Goal: Task Accomplishment & Management: Use online tool/utility

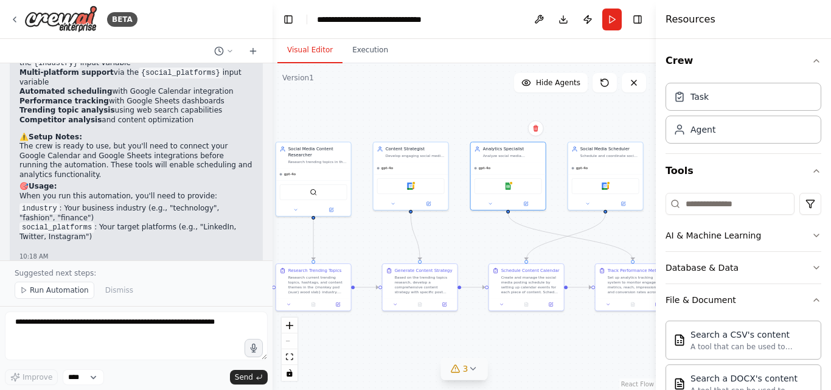
click at [476, 378] on button "3" at bounding box center [464, 369] width 47 height 23
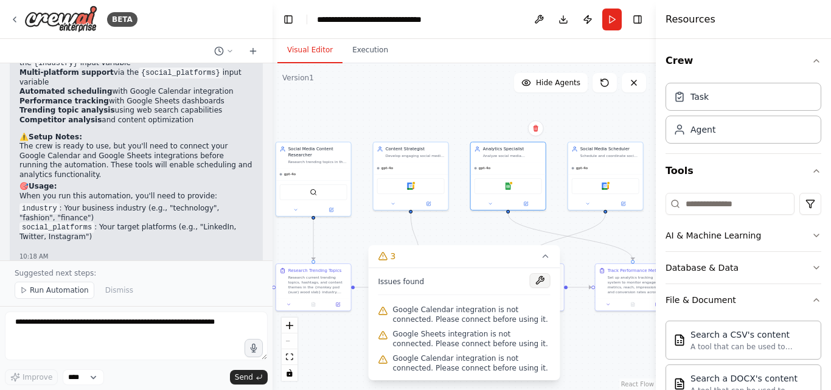
click at [534, 280] on button at bounding box center [540, 280] width 21 height 15
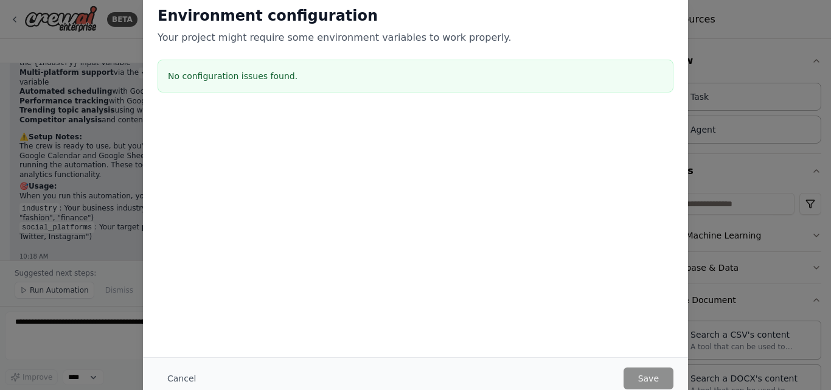
click at [747, 174] on div "Environment configuration Your project might require some environment variables…" at bounding box center [415, 195] width 831 height 390
click at [761, 72] on div "Environment configuration Your project might require some environment variables…" at bounding box center [415, 195] width 831 height 390
click at [181, 377] on button "Cancel" at bounding box center [182, 378] width 48 height 22
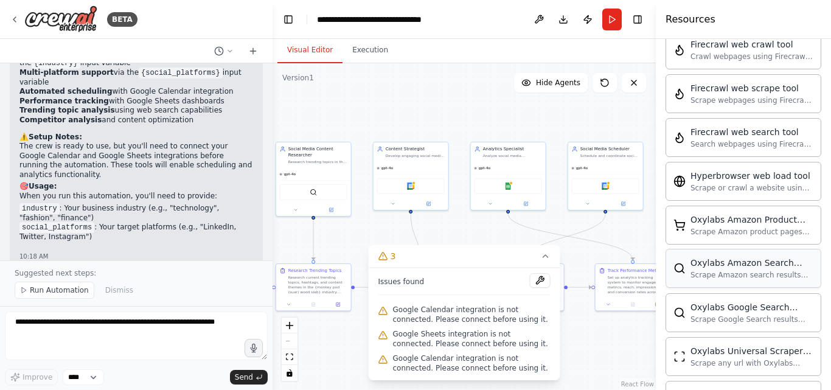
scroll to position [1070, 0]
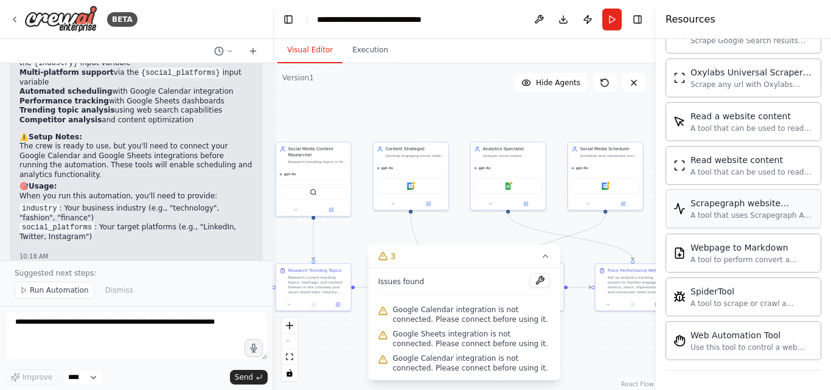
click at [756, 203] on div "Scrapegraph website scraper" at bounding box center [752, 203] width 123 height 12
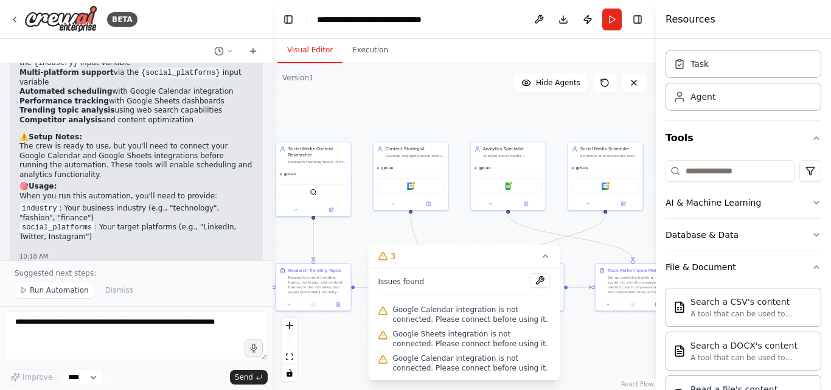
scroll to position [0, 0]
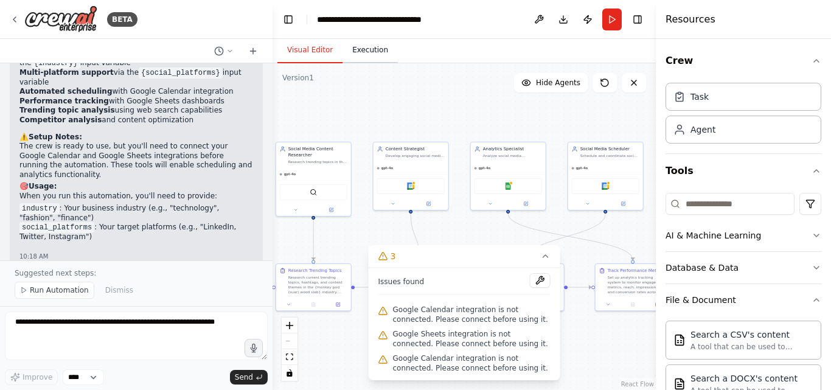
click at [370, 42] on button "Execution" at bounding box center [370, 51] width 55 height 26
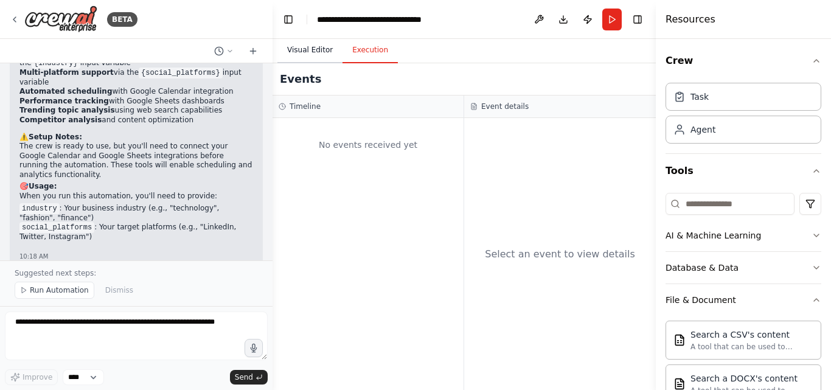
click at [329, 49] on button "Visual Editor" at bounding box center [309, 51] width 65 height 26
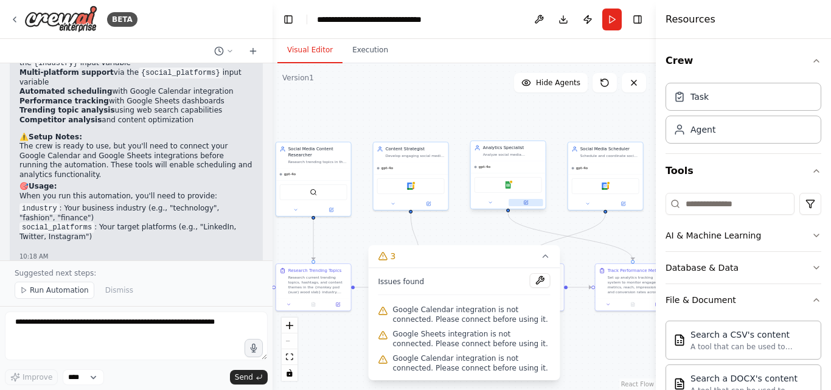
click at [527, 200] on icon at bounding box center [525, 202] width 5 height 5
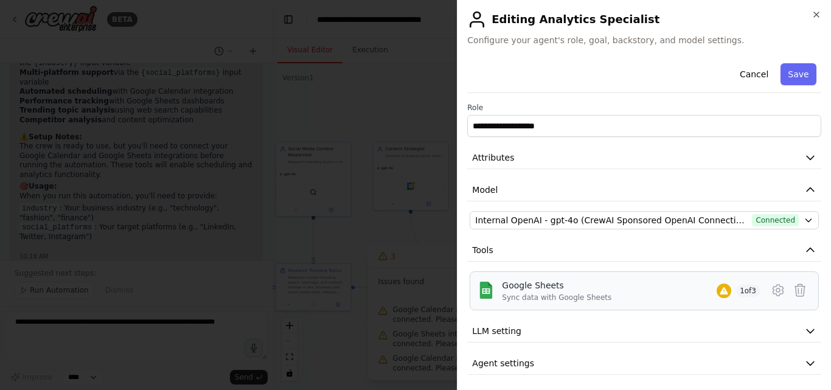
click at [609, 288] on div "Google Sheets Sync data with Google Sheets 1 of 3" at bounding box center [631, 290] width 258 height 23
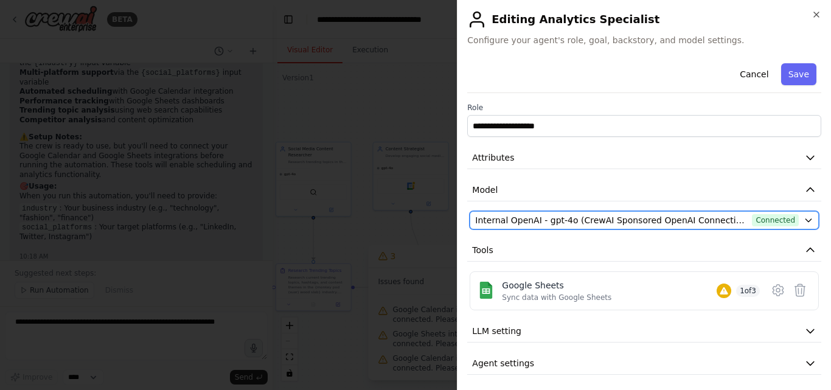
click at [771, 221] on div "Internal OpenAI - gpt-4o (CrewAI Sponsored OpenAI Connection) Connected" at bounding box center [637, 220] width 324 height 12
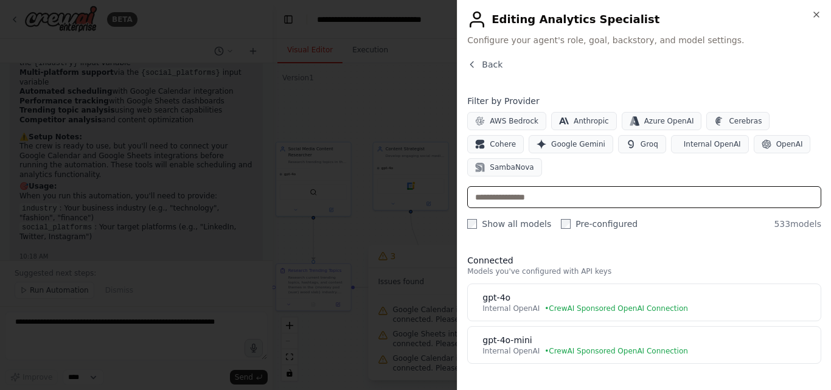
click at [517, 186] on input "text" at bounding box center [644, 197] width 354 height 22
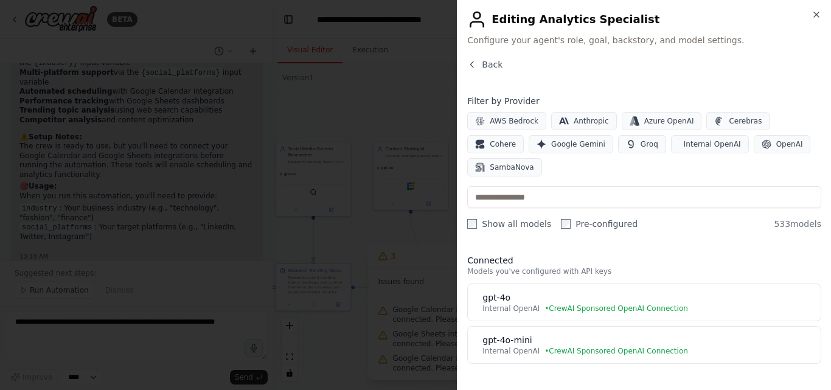
click at [489, 71] on div "Back" at bounding box center [644, 69] width 354 height 22
click at [486, 65] on span "Back" at bounding box center [492, 64] width 21 height 12
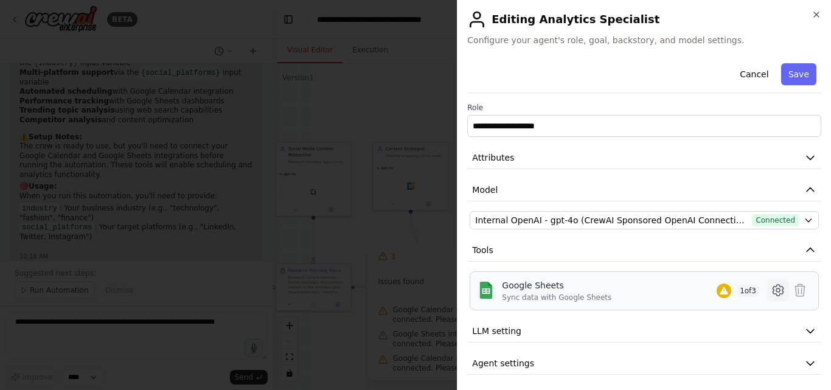
click at [772, 288] on icon at bounding box center [778, 290] width 15 height 15
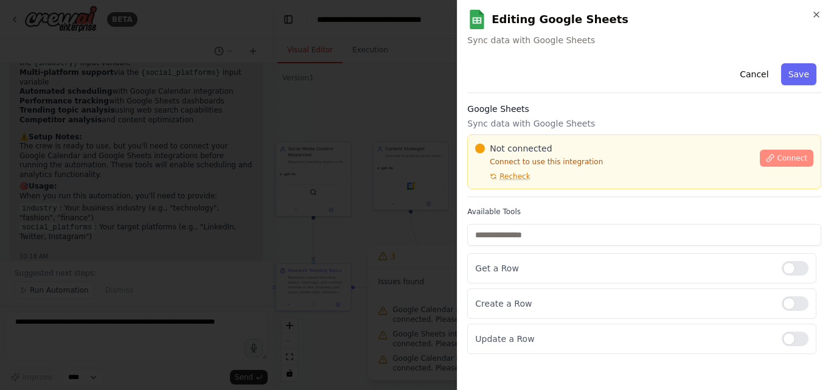
click at [795, 159] on span "Connect" at bounding box center [792, 158] width 30 height 10
click at [544, 89] on div "Cancel Save" at bounding box center [644, 75] width 354 height 35
click at [536, 177] on div "Not connected Connect to use this integration Recheck" at bounding box center [613, 161] width 277 height 39
click at [310, 155] on div at bounding box center [415, 195] width 831 height 390
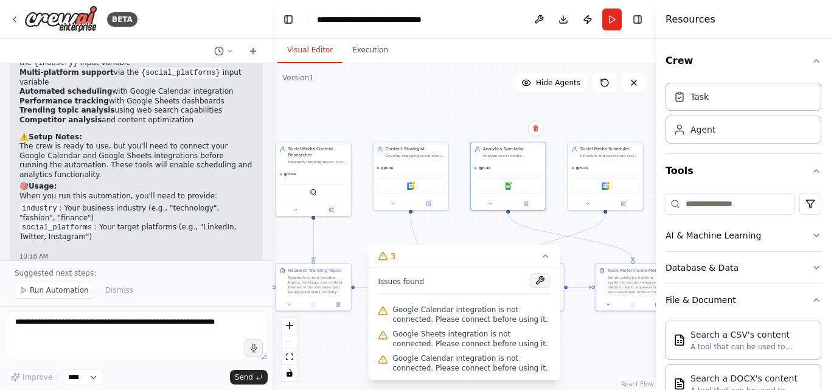
click at [542, 278] on button at bounding box center [540, 280] width 21 height 15
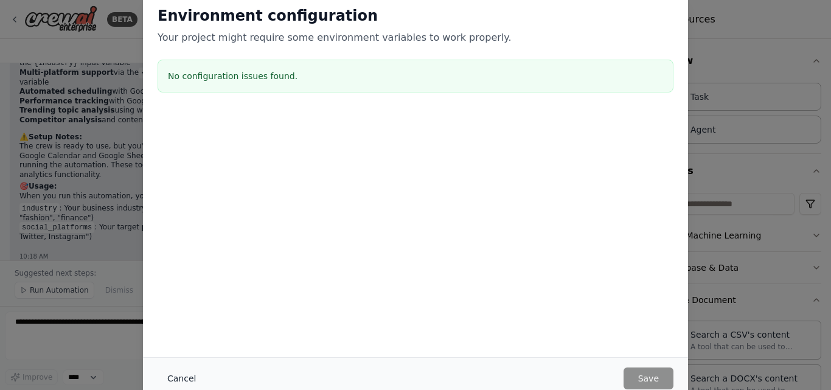
click at [188, 374] on button "Cancel" at bounding box center [182, 378] width 48 height 22
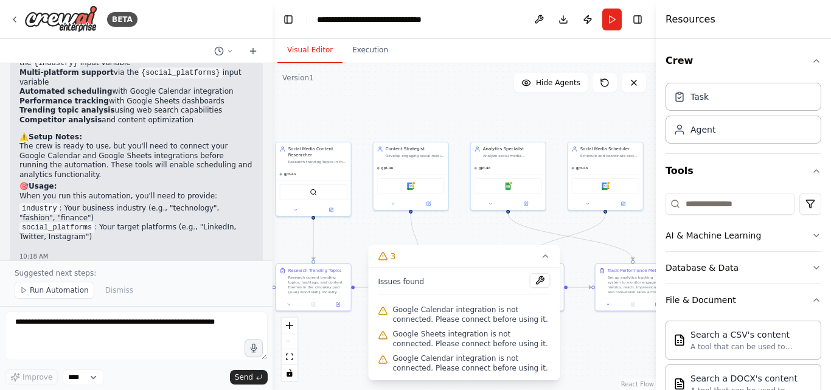
click at [566, 45] on div "Visual Editor Execution" at bounding box center [464, 51] width 383 height 24
click at [591, 20] on button "Publish" at bounding box center [587, 20] width 19 height 22
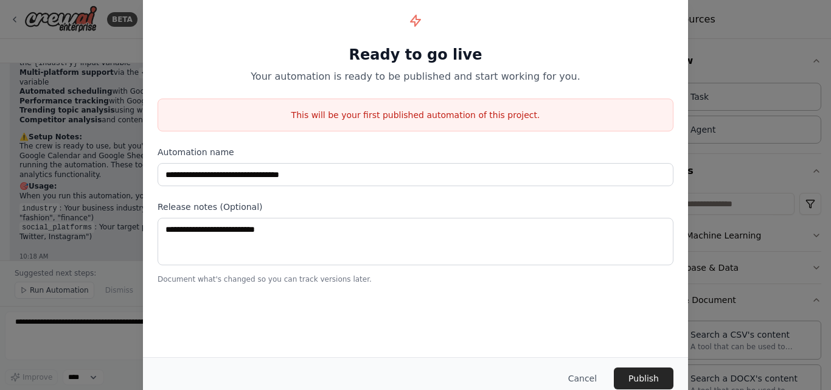
click at [326, 161] on div "**********" at bounding box center [416, 166] width 516 height 40
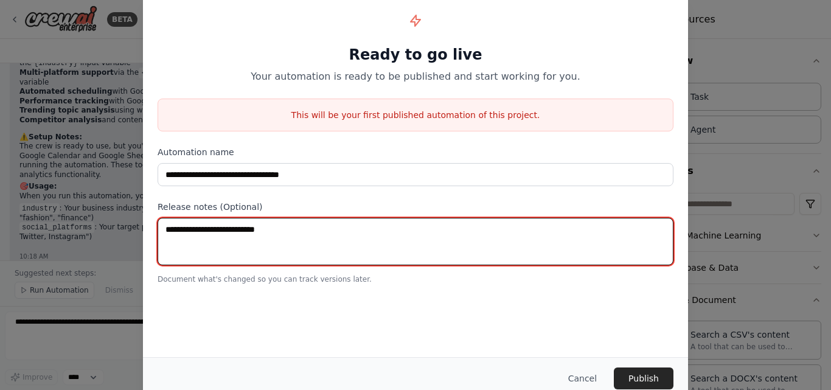
click at [305, 219] on textarea at bounding box center [416, 241] width 516 height 47
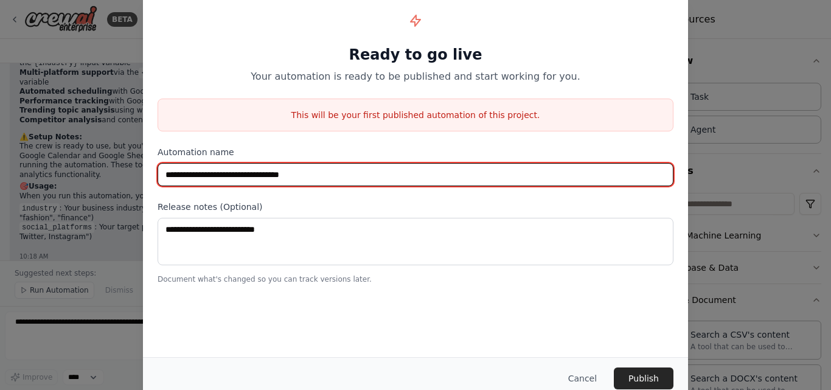
click at [338, 172] on input "**********" at bounding box center [416, 174] width 516 height 23
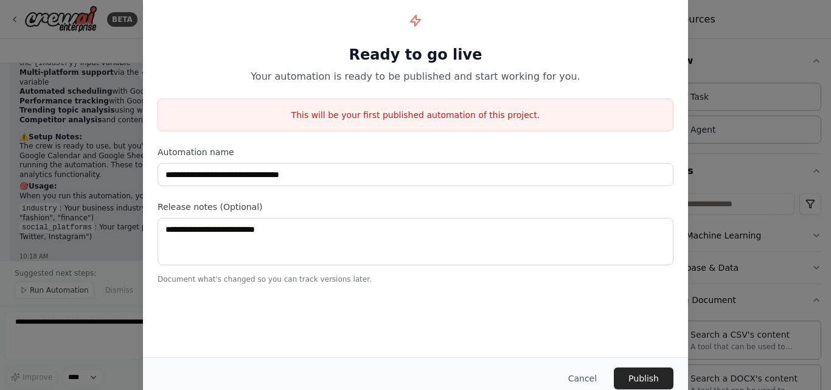
click at [353, 211] on label "Release notes (Optional)" at bounding box center [416, 207] width 516 height 12
click at [579, 376] on button "Cancel" at bounding box center [583, 378] width 48 height 22
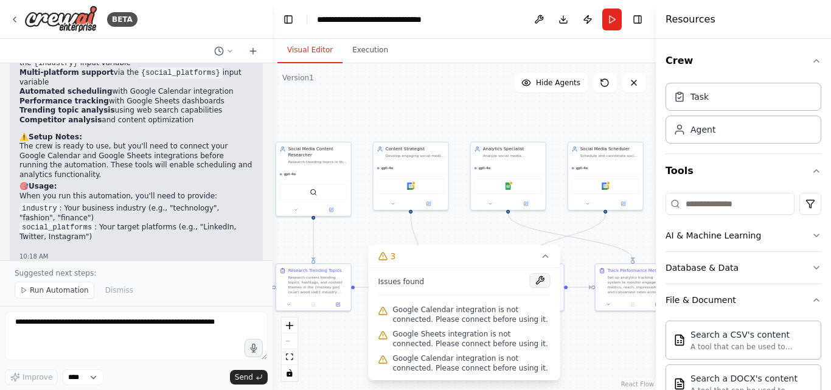
click at [541, 281] on button at bounding box center [540, 280] width 21 height 15
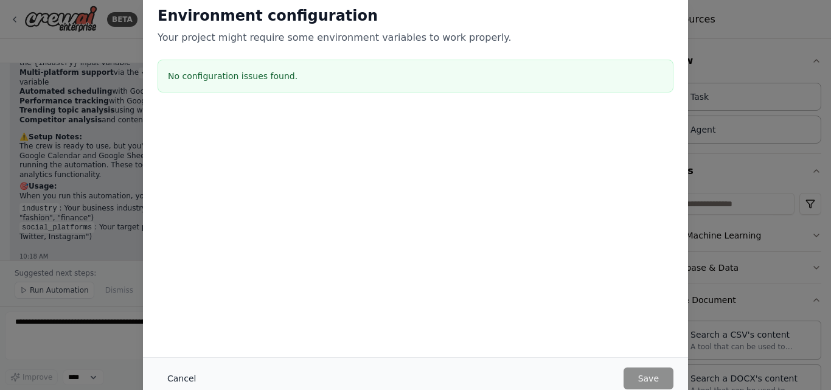
click at [180, 378] on button "Cancel" at bounding box center [182, 378] width 48 height 22
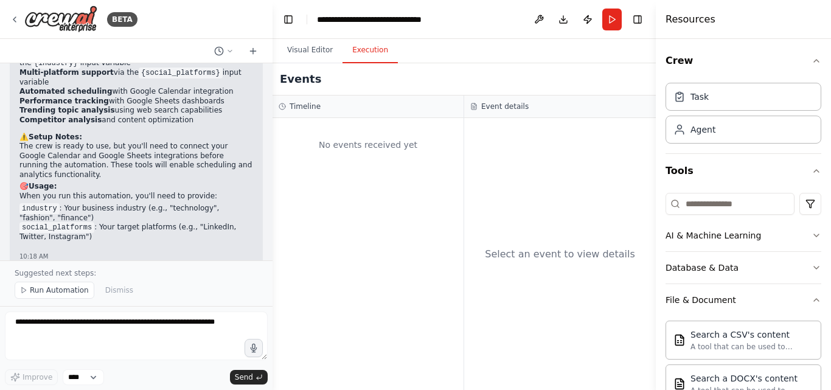
click at [370, 62] on button "Execution" at bounding box center [370, 51] width 55 height 26
click at [310, 48] on button "Visual Editor" at bounding box center [309, 51] width 65 height 26
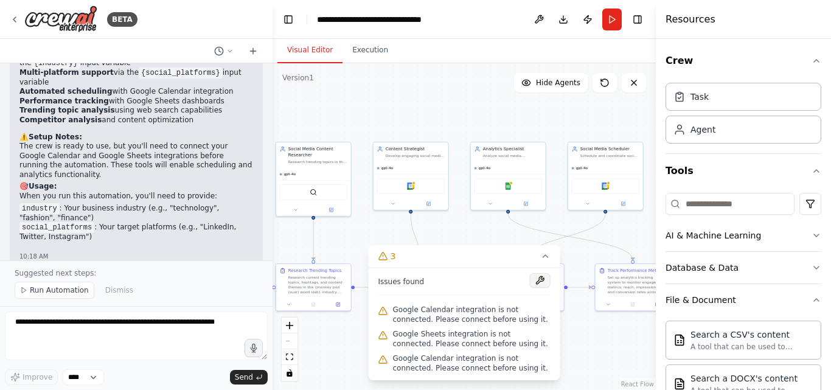
click at [543, 284] on button at bounding box center [540, 280] width 21 height 15
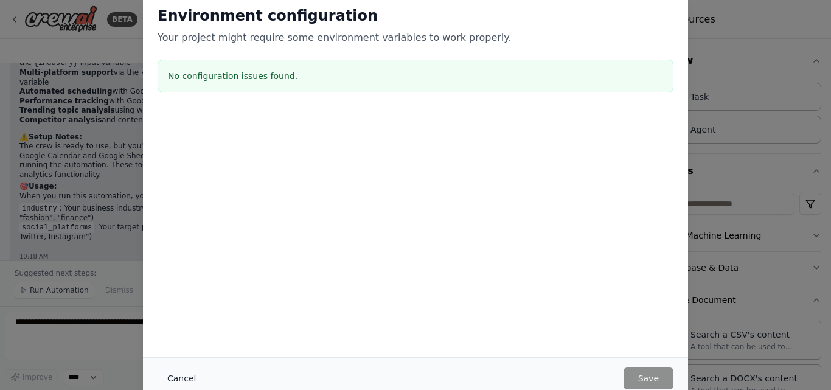
click at [175, 378] on button "Cancel" at bounding box center [182, 378] width 48 height 22
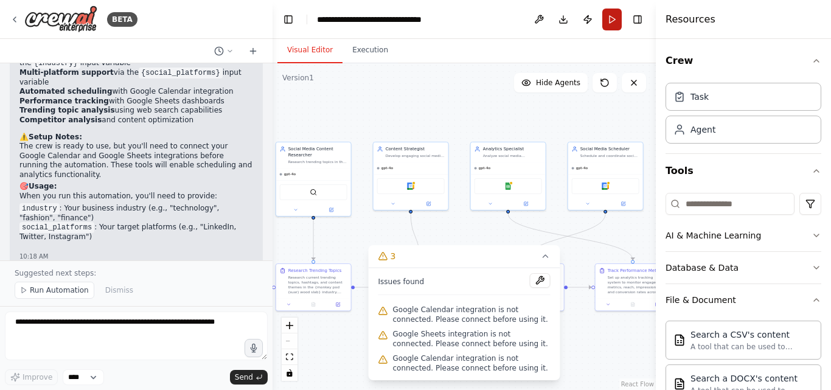
click at [610, 21] on button "Run" at bounding box center [611, 20] width 19 height 22
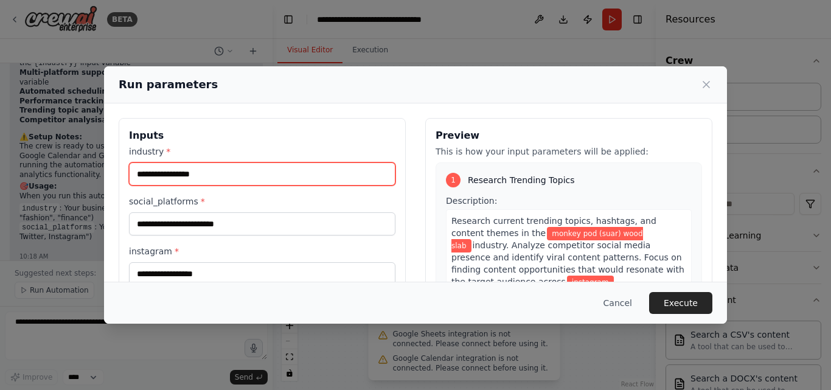
click at [175, 174] on input "industry *" at bounding box center [262, 173] width 266 height 23
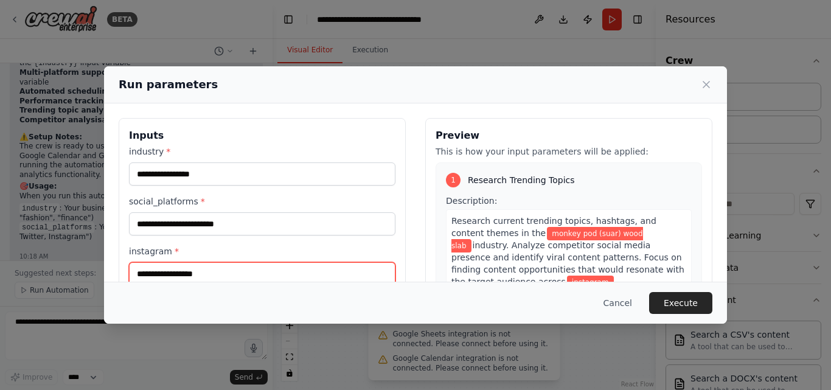
click at [250, 270] on input "instagram *" at bounding box center [262, 273] width 266 height 23
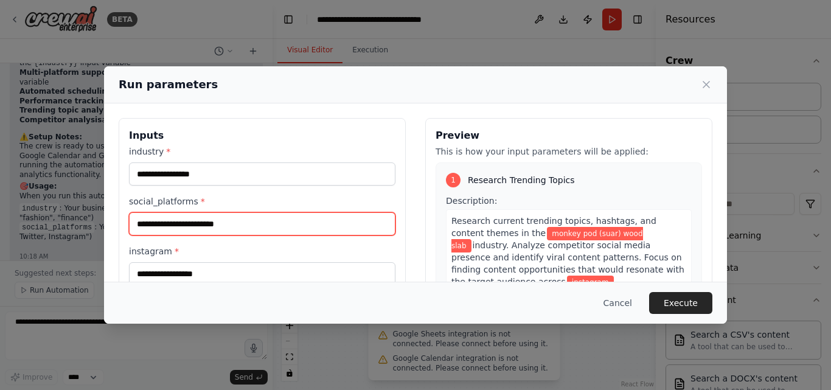
click at [259, 226] on input "social_platforms *" at bounding box center [262, 223] width 266 height 23
click at [262, 217] on input "social_platforms *" at bounding box center [262, 223] width 266 height 23
click at [262, 218] on input "social_platforms *" at bounding box center [262, 223] width 266 height 23
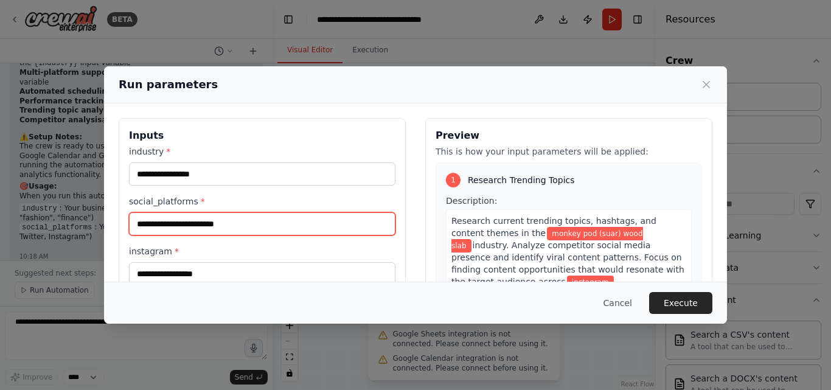
click at [261, 223] on input "social_platforms *" at bounding box center [262, 223] width 266 height 23
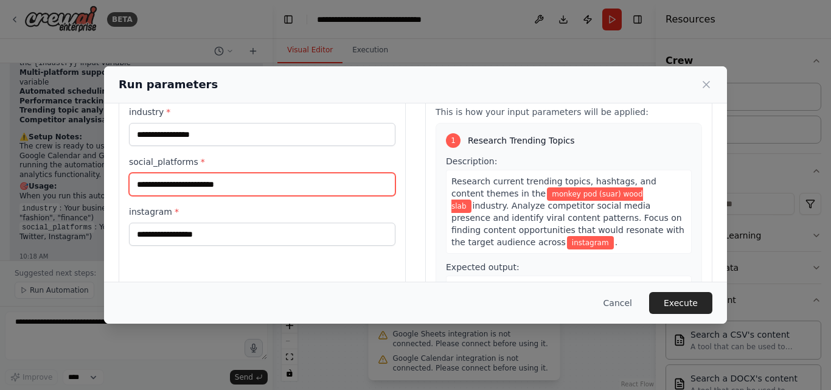
scroll to position [61, 0]
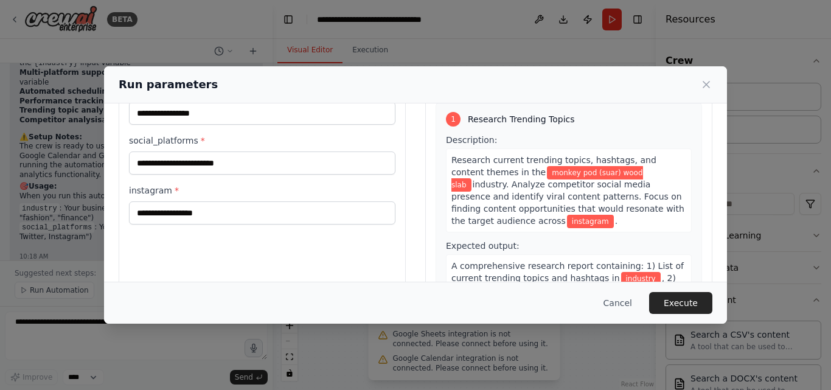
click at [249, 241] on div "Inputs industry * social_platforms * instagram *" at bounding box center [262, 201] width 287 height 288
click at [246, 235] on div "Inputs industry * social_platforms * instagram *" at bounding box center [262, 201] width 287 height 288
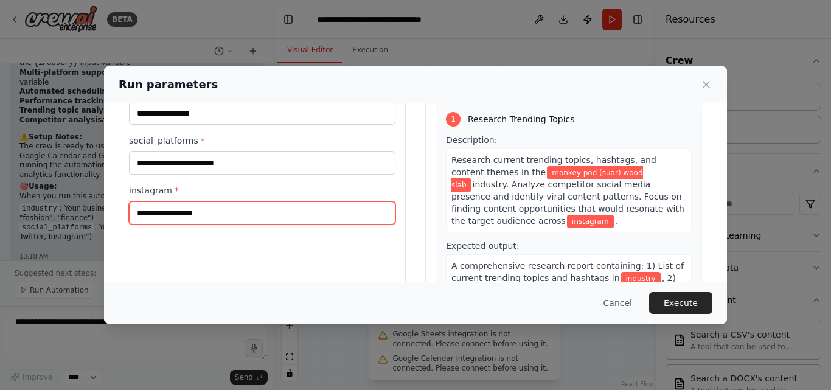
click at [246, 219] on input "instagram *" at bounding box center [262, 212] width 266 height 23
click at [247, 218] on input "instagram *" at bounding box center [262, 212] width 266 height 23
click at [249, 217] on input "instagram *" at bounding box center [262, 212] width 266 height 23
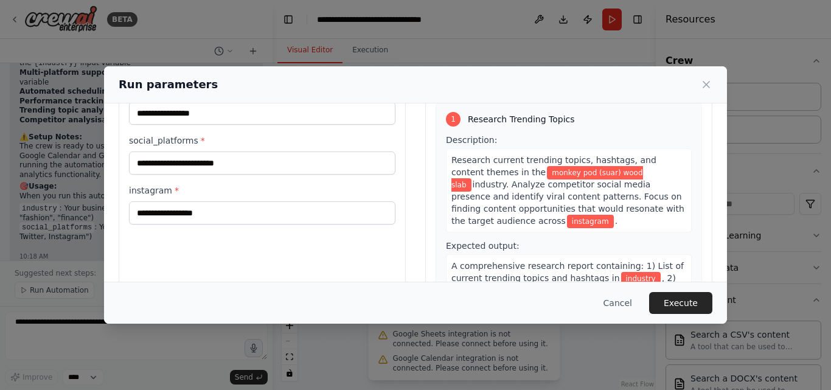
drag, startPoint x: 438, startPoint y: 215, endPoint x: 467, endPoint y: 207, distance: 30.3
click at [439, 215] on div "1 Research Trending Topics Description: Research current trending topics, hasht…" at bounding box center [569, 225] width 266 height 247
click at [486, 199] on span "industry. Analyze competitor social media presence and identify viral content p…" at bounding box center [567, 202] width 233 height 46
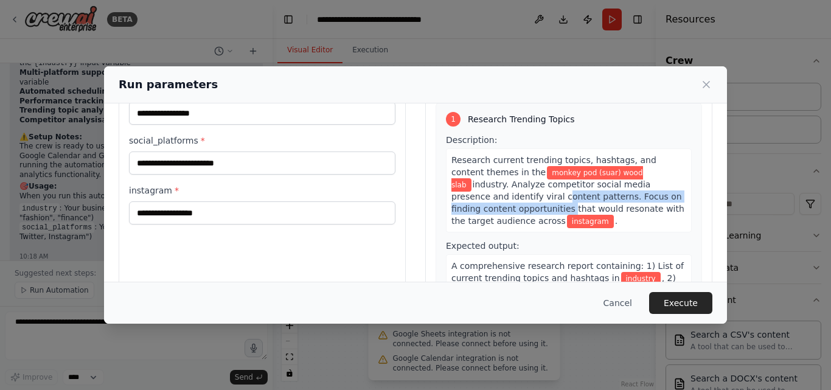
drag, startPoint x: 486, startPoint y: 199, endPoint x: 481, endPoint y: 205, distance: 7.8
click at [481, 205] on span "industry. Analyze competitor social media presence and identify viral content p…" at bounding box center [567, 202] width 233 height 46
click at [483, 201] on span "industry. Analyze competitor social media presence and identify viral content p…" at bounding box center [567, 202] width 233 height 46
click at [484, 203] on span "industry. Analyze competitor social media presence and identify viral content p…" at bounding box center [567, 202] width 233 height 46
click at [484, 204] on span "industry. Analyze competitor social media presence and identify viral content p…" at bounding box center [567, 202] width 233 height 46
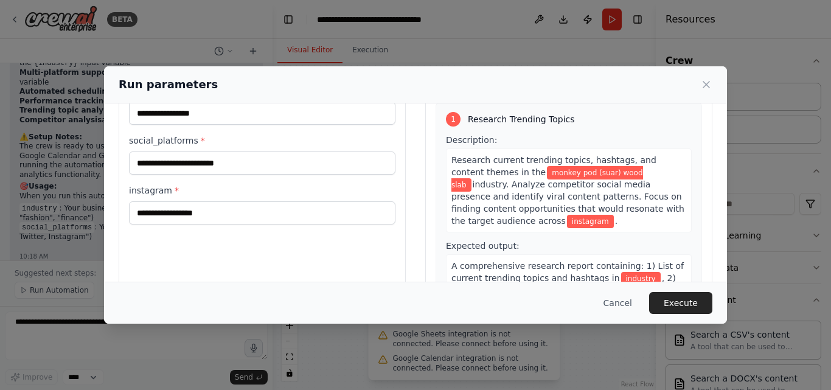
click at [486, 201] on span "industry. Analyze competitor social media presence and identify viral content p…" at bounding box center [567, 202] width 233 height 46
drag, startPoint x: 486, startPoint y: 201, endPoint x: 498, endPoint y: 189, distance: 17.2
click at [486, 202] on span "industry. Analyze competitor social media presence and identify viral content p…" at bounding box center [567, 202] width 233 height 46
click at [508, 174] on span "monkey pod (suar) wood slab" at bounding box center [547, 179] width 192 height 26
click at [509, 174] on span "monkey pod (suar) wood slab" at bounding box center [547, 179] width 192 height 26
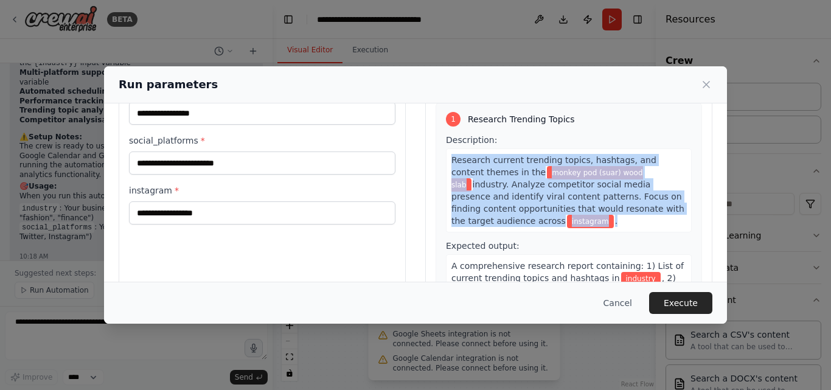
click at [509, 174] on span "monkey pod (suar) wood slab" at bounding box center [547, 179] width 192 height 26
click at [492, 200] on span "industry. Analyze competitor social media presence and identify viral content p…" at bounding box center [567, 202] width 233 height 46
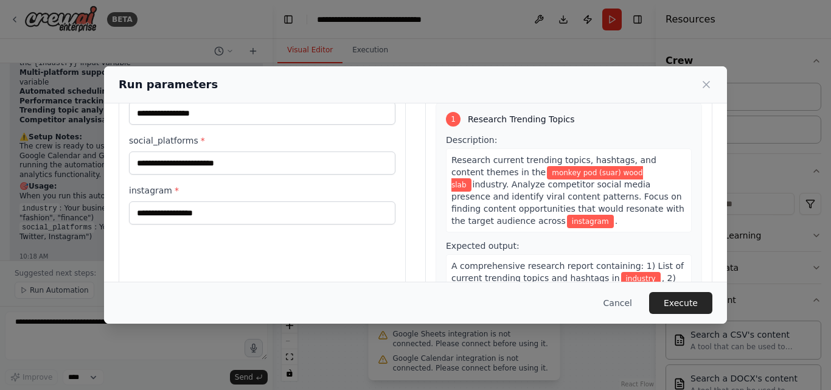
scroll to position [0, 0]
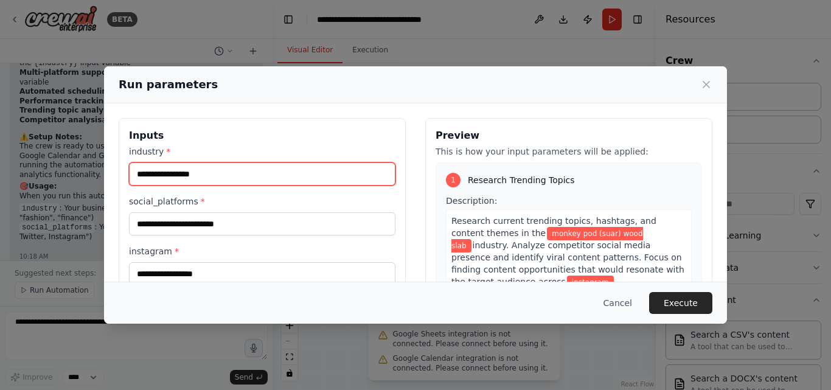
click at [228, 180] on input "industry *" at bounding box center [262, 173] width 266 height 23
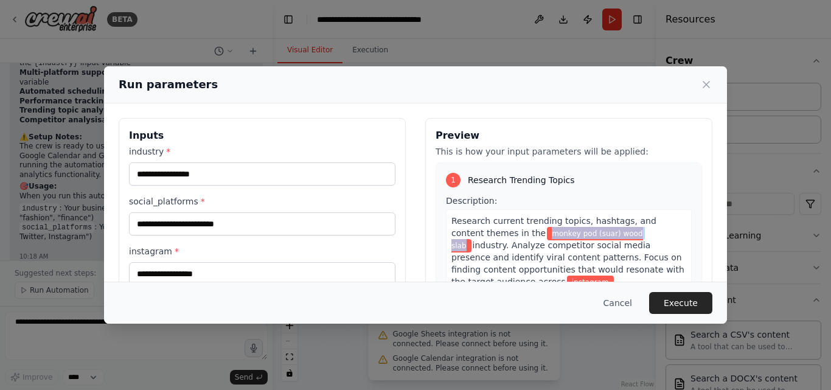
drag, startPoint x: 506, startPoint y: 235, endPoint x: 604, endPoint y: 236, distance: 97.4
click at [604, 236] on span "monkey pod (suar) wood slab" at bounding box center [547, 240] width 192 height 26
click at [622, 298] on button "Cancel" at bounding box center [618, 303] width 48 height 22
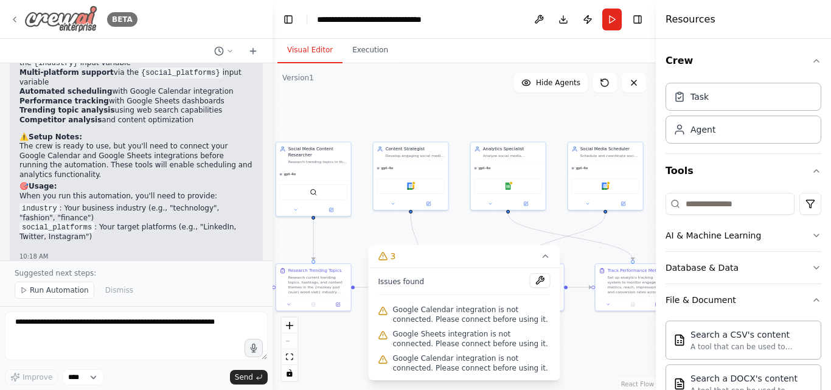
click at [13, 27] on div "BETA" at bounding box center [74, 18] width 128 height 27
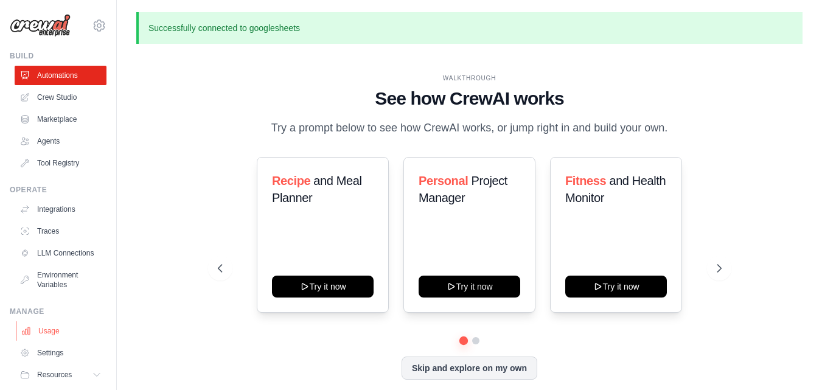
click at [72, 321] on link "Usage" at bounding box center [62, 330] width 92 height 19
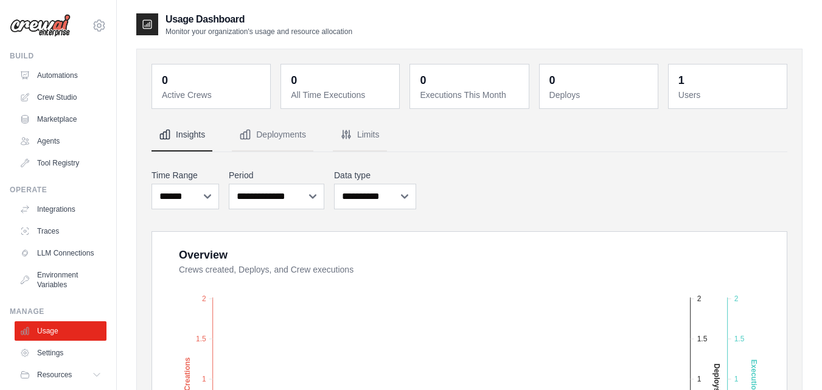
click at [304, 134] on button "Deployments" at bounding box center [273, 135] width 82 height 33
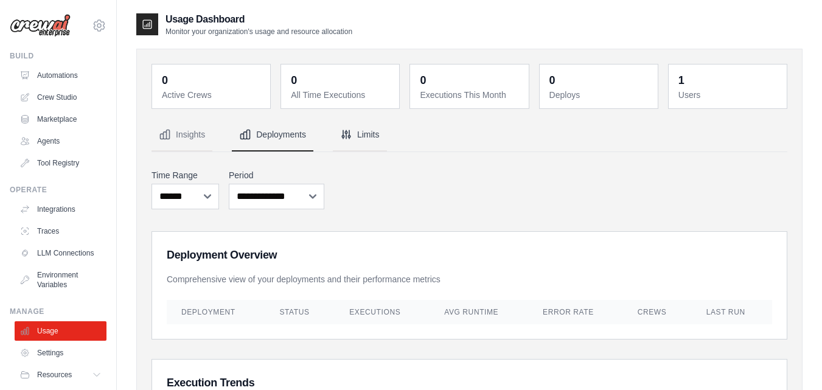
click at [351, 136] on icon "Tabs" at bounding box center [346, 134] width 12 height 12
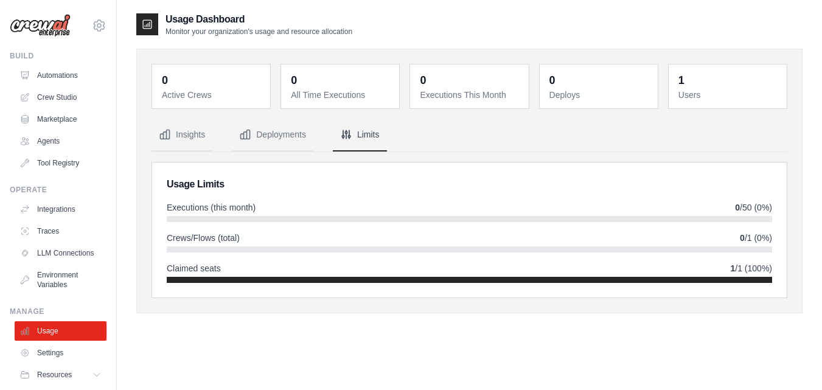
drag, startPoint x: 250, startPoint y: 277, endPoint x: 431, endPoint y: 279, distance: 181.3
click at [431, 279] on div at bounding box center [469, 280] width 605 height 6
click at [280, 273] on div "Claimed seats 1 /1 (100%)" at bounding box center [469, 268] width 605 height 12
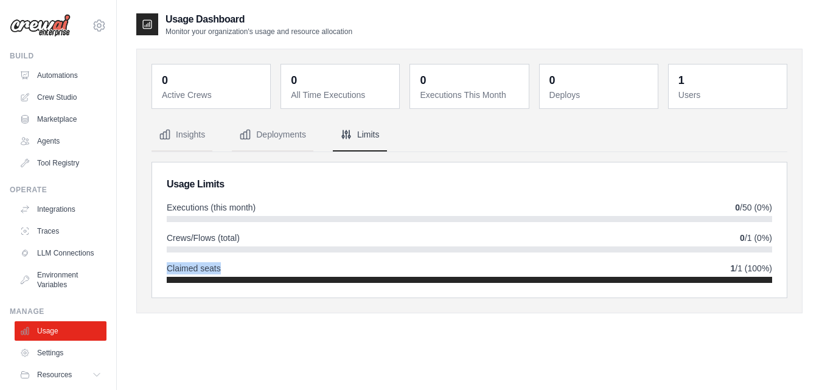
click at [280, 273] on div "Claimed seats 1 /1 (100%)" at bounding box center [469, 268] width 605 height 12
click at [386, 13] on div "Usage Dashboard Monitor your organization's usage and resource allocation" at bounding box center [469, 24] width 666 height 24
click at [74, 75] on link "Automations" at bounding box center [62, 75] width 92 height 19
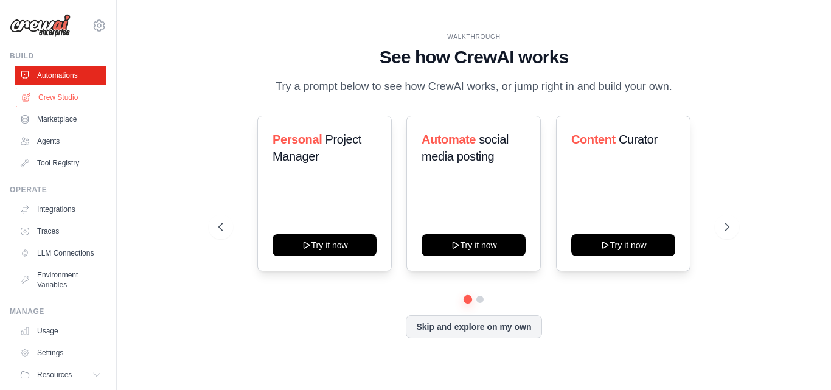
click at [71, 96] on link "Crew Studio" at bounding box center [62, 97] width 92 height 19
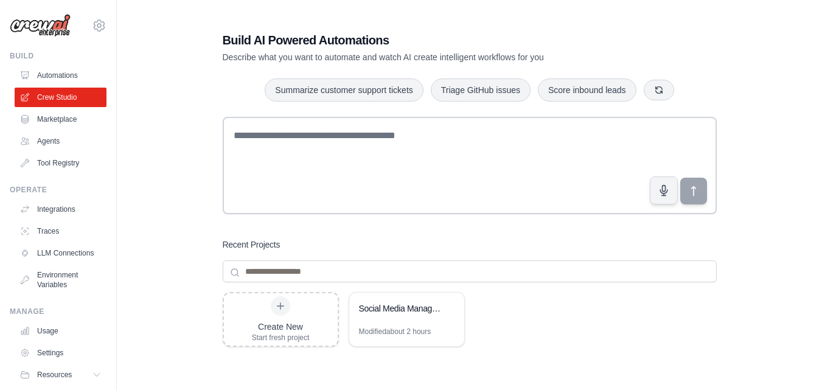
click at [431, 164] on textarea at bounding box center [470, 165] width 494 height 97
click at [432, 164] on textarea at bounding box center [470, 165] width 494 height 97
click at [433, 163] on textarea at bounding box center [470, 165] width 494 height 97
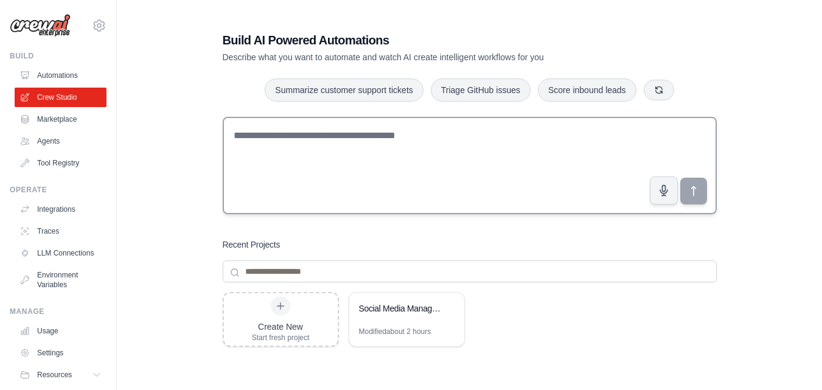
click at [433, 163] on textarea at bounding box center [470, 165] width 494 height 97
click at [433, 162] on textarea at bounding box center [470, 165] width 494 height 97
click at [432, 163] on textarea at bounding box center [470, 165] width 494 height 97
click at [432, 162] on textarea at bounding box center [470, 165] width 494 height 97
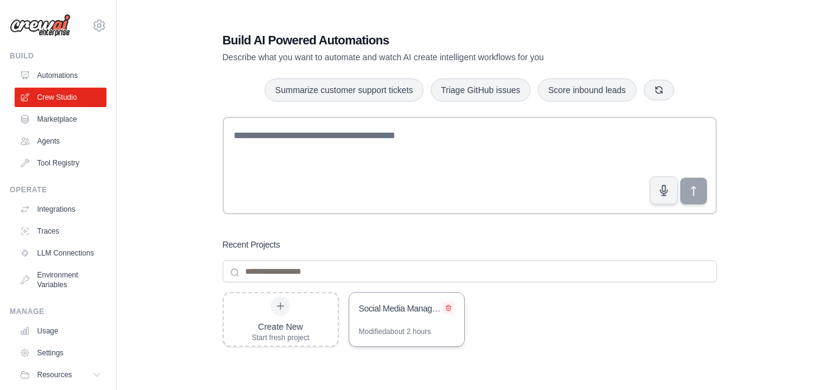
click at [449, 308] on icon at bounding box center [448, 307] width 5 height 5
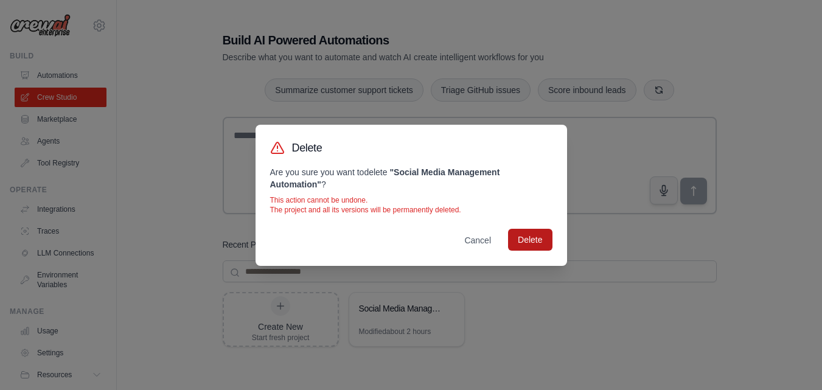
click at [538, 244] on button "Delete" at bounding box center [530, 240] width 44 height 22
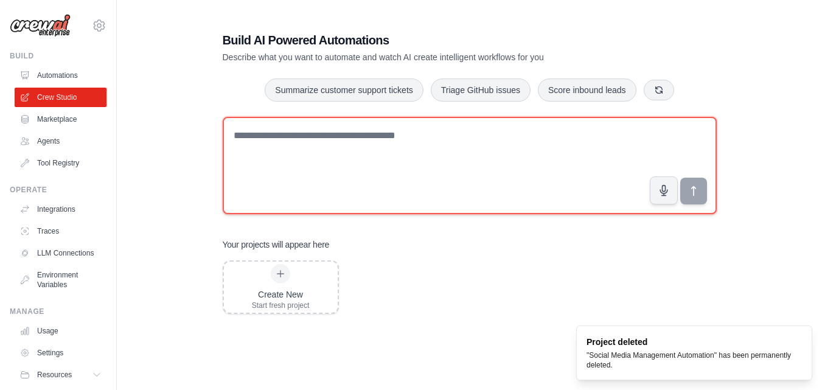
click at [308, 140] on textarea at bounding box center [470, 165] width 494 height 97
drag, startPoint x: 308, startPoint y: 140, endPoint x: 333, endPoint y: 131, distance: 26.9
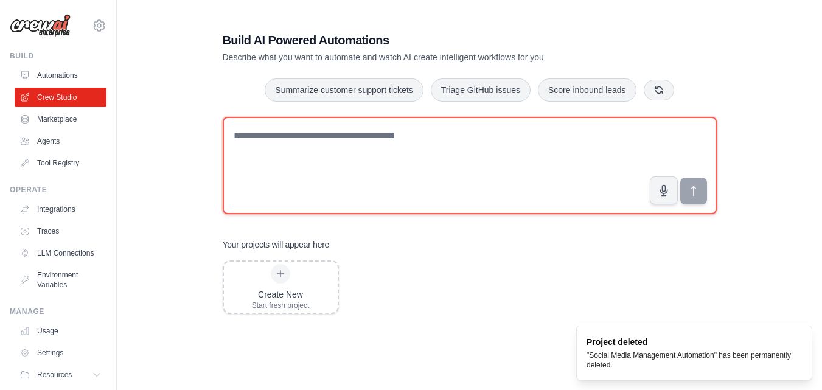
click at [310, 140] on textarea at bounding box center [470, 165] width 494 height 97
click at [553, 150] on textarea at bounding box center [470, 165] width 494 height 97
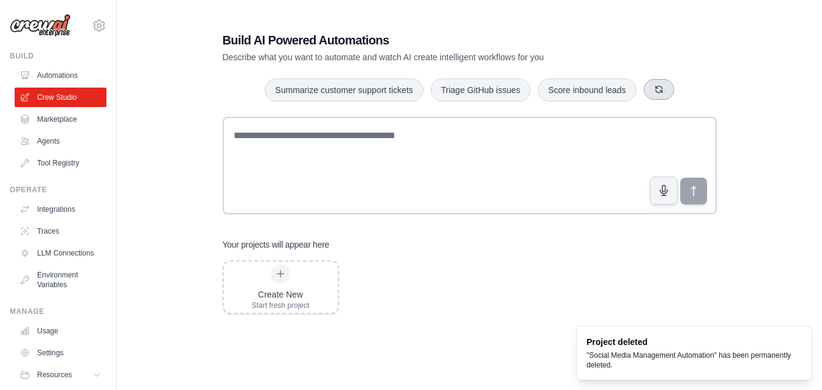
click at [655, 88] on icon "button" at bounding box center [659, 90] width 10 height 10
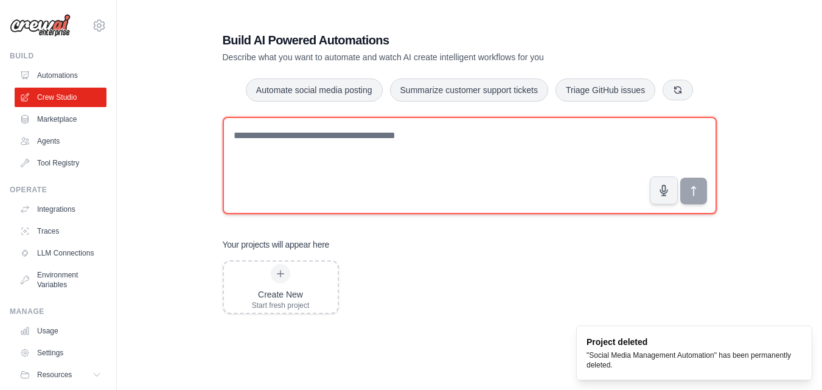
click at [518, 149] on textarea at bounding box center [470, 165] width 494 height 97
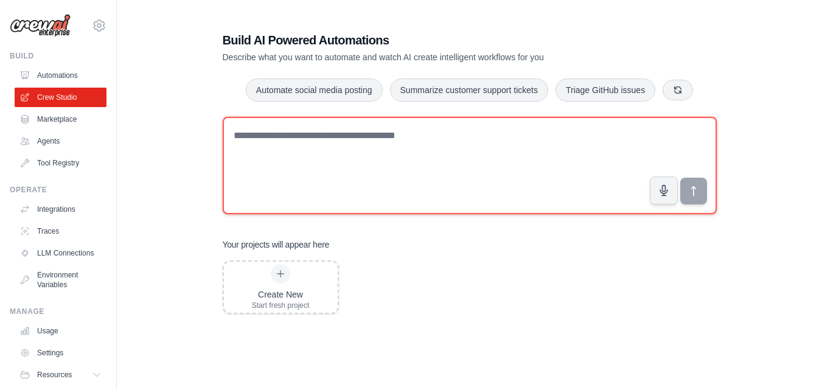
click at [518, 149] on textarea at bounding box center [470, 165] width 494 height 97
click at [386, 152] on textarea at bounding box center [470, 165] width 494 height 97
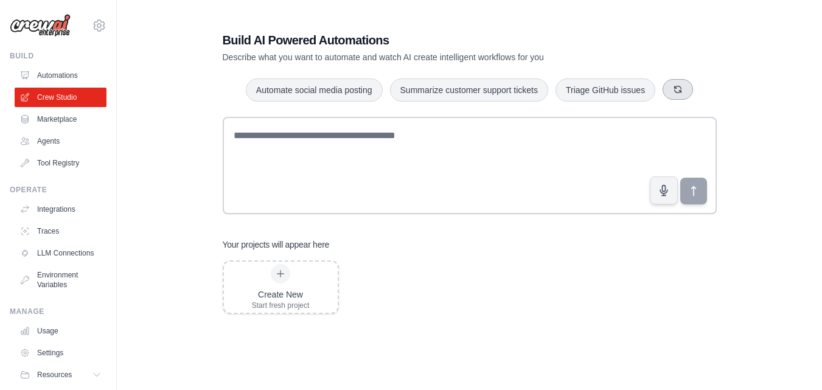
click at [675, 94] on button "button" at bounding box center [678, 89] width 30 height 21
click at [675, 94] on button "button" at bounding box center [679, 89] width 30 height 21
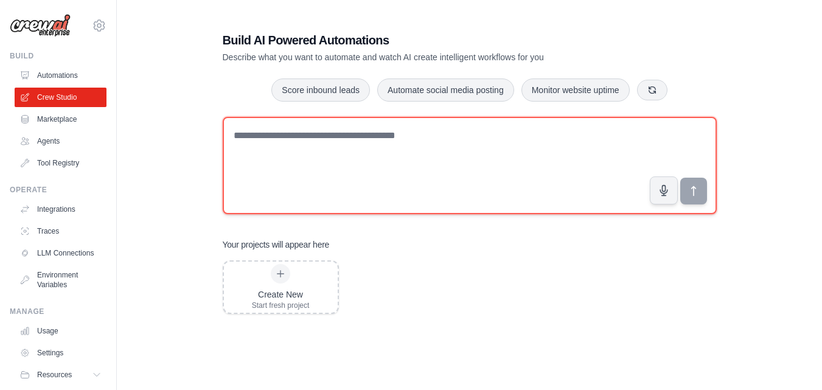
click at [509, 206] on textarea at bounding box center [470, 165] width 494 height 97
click at [431, 164] on textarea at bounding box center [470, 165] width 494 height 97
click at [430, 159] on textarea at bounding box center [470, 165] width 494 height 97
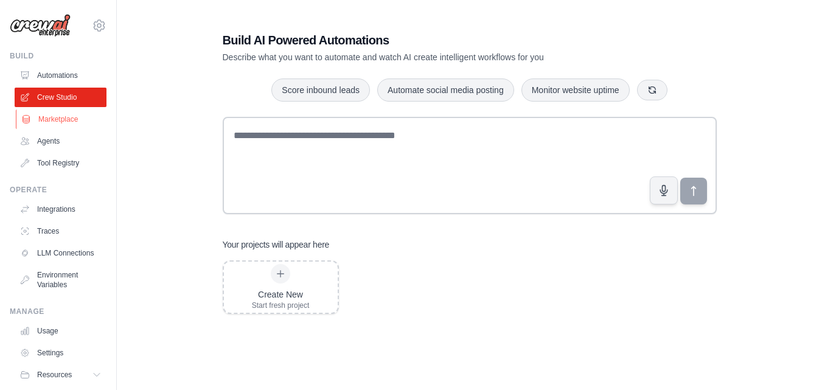
click at [59, 116] on link "Marketplace" at bounding box center [62, 119] width 92 height 19
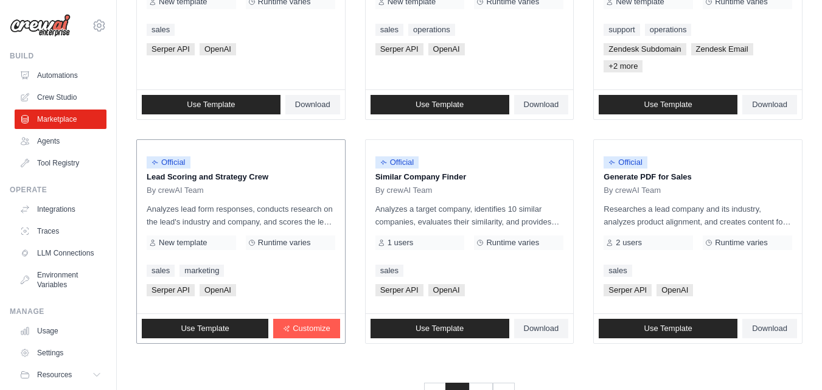
scroll to position [771, 0]
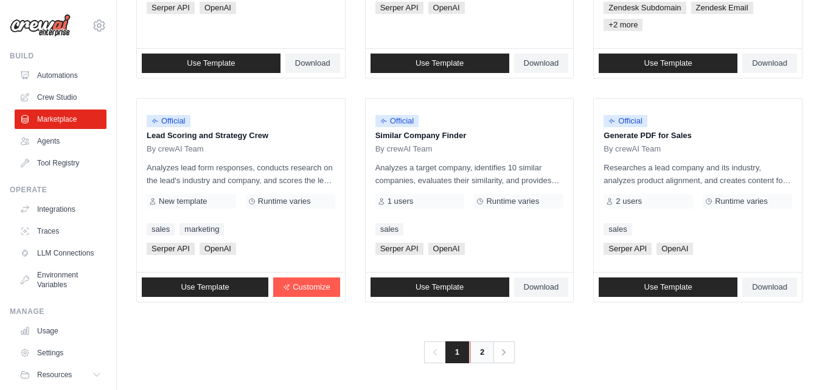
click at [479, 353] on link "2" at bounding box center [482, 352] width 24 height 22
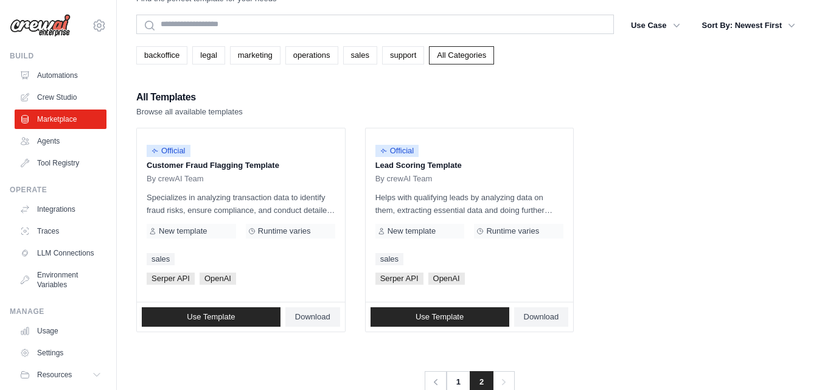
scroll to position [66, 0]
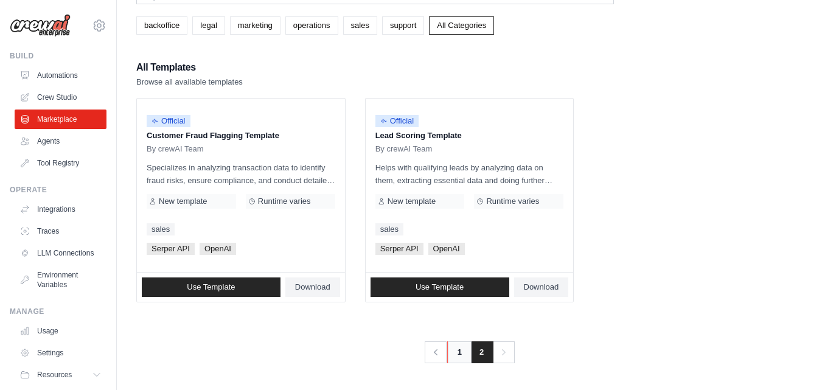
click at [462, 353] on link "1" at bounding box center [459, 352] width 24 height 22
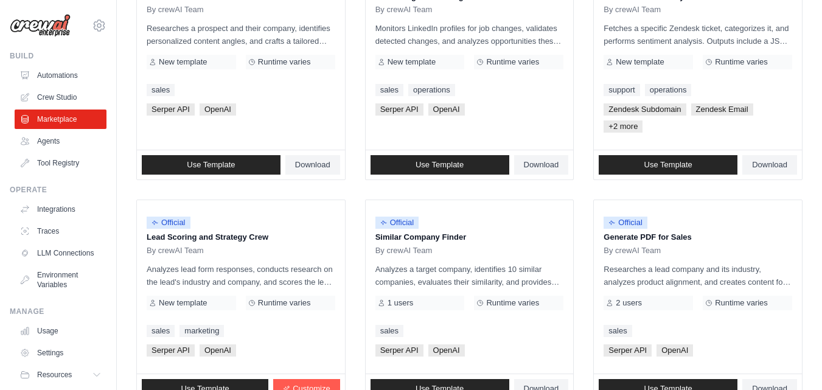
scroll to position [771, 0]
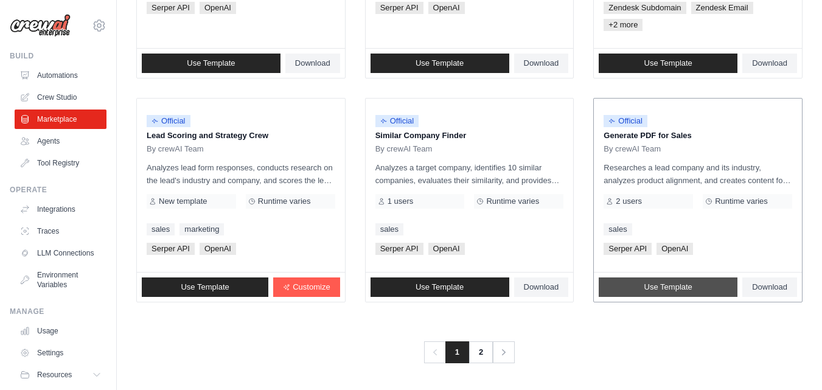
click at [658, 288] on span "Use Template" at bounding box center [668, 287] width 48 height 10
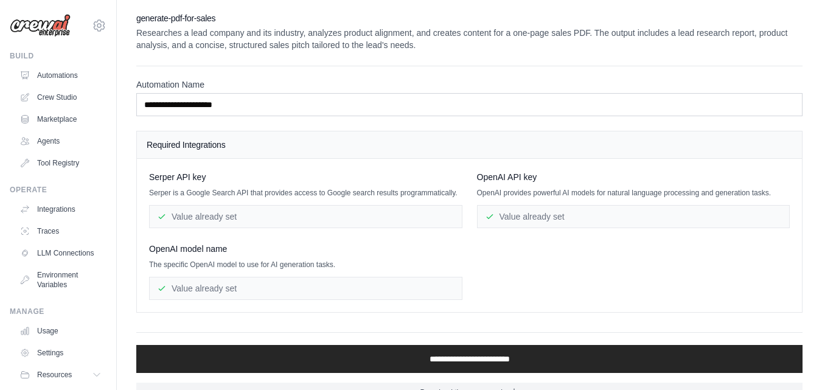
click at [349, 218] on div "Value already set" at bounding box center [305, 216] width 313 height 23
click at [619, 246] on div "Serper API key Serper is a Google Search API that provides access to Google sea…" at bounding box center [469, 235] width 641 height 129
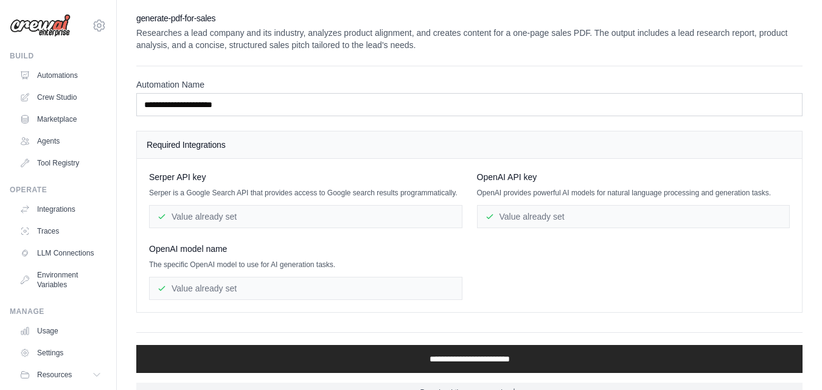
click at [619, 246] on div "Serper API key Serper is a Google Search API that provides access to Google sea…" at bounding box center [469, 235] width 641 height 129
click at [571, 291] on div "Serper API key Serper is a Google Search API that provides access to Google sea…" at bounding box center [469, 235] width 641 height 129
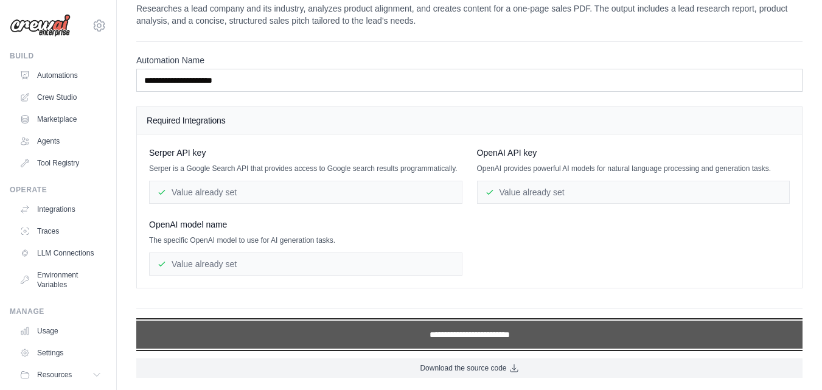
click at [448, 321] on input "**********" at bounding box center [469, 335] width 666 height 28
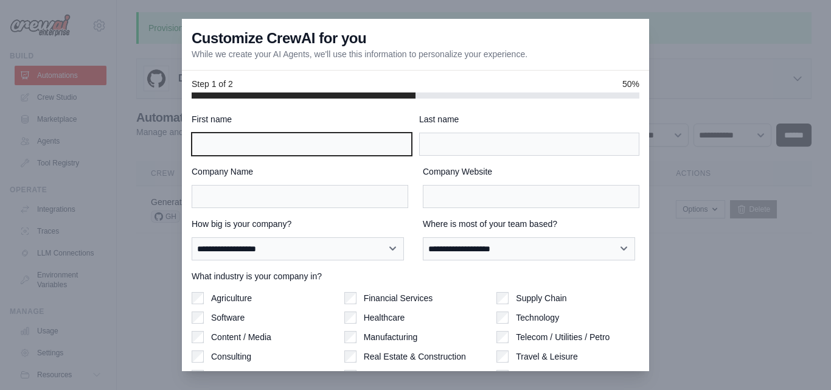
click at [312, 146] on input "First name" at bounding box center [302, 144] width 220 height 23
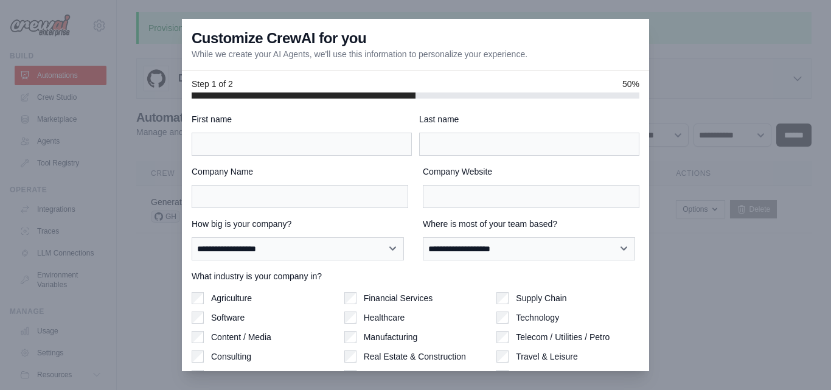
click at [504, 127] on div "Last name" at bounding box center [529, 134] width 220 height 43
click at [426, 60] on div "Customize CrewAI for you While we create your AI Agents, we'll use this informa…" at bounding box center [415, 45] width 467 height 52
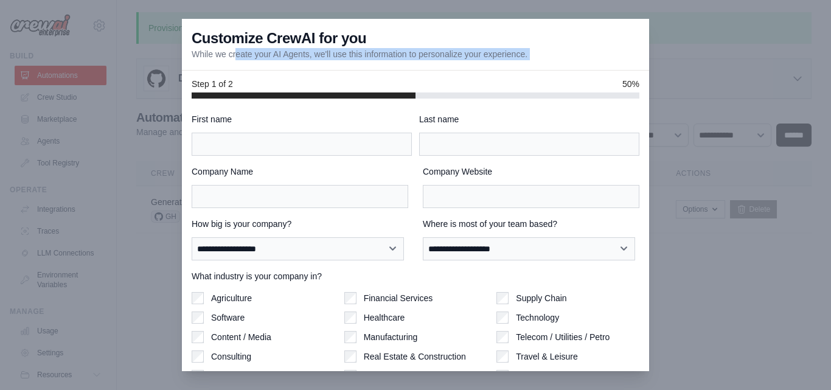
click at [426, 60] on div "Customize CrewAI for you While we create your AI Agents, we'll use this informa…" at bounding box center [415, 45] width 467 height 52
click at [343, 268] on div "**********" at bounding box center [416, 275] width 448 height 325
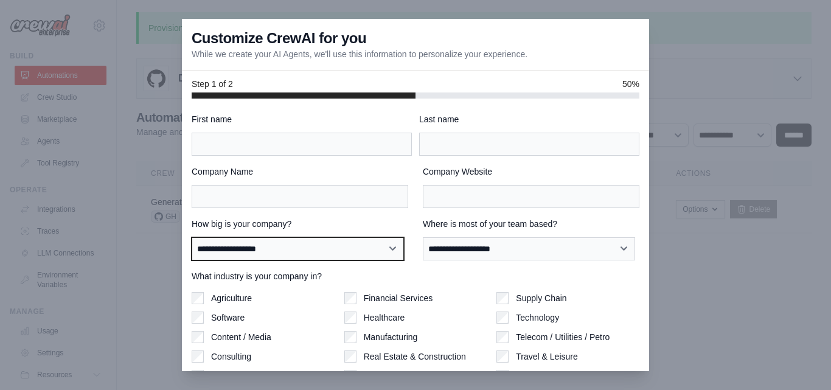
click at [345, 249] on select "**********" at bounding box center [298, 248] width 212 height 23
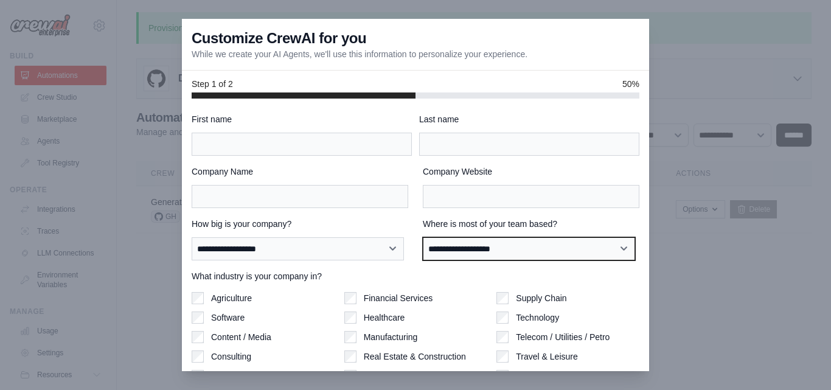
click at [559, 244] on select "**********" at bounding box center [529, 248] width 212 height 23
click at [467, 181] on div "Company Website" at bounding box center [531, 186] width 217 height 43
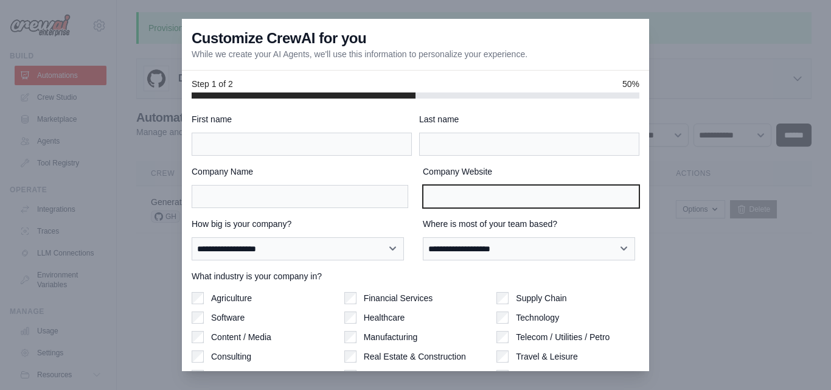
click at [470, 199] on input "Company Website" at bounding box center [531, 196] width 217 height 23
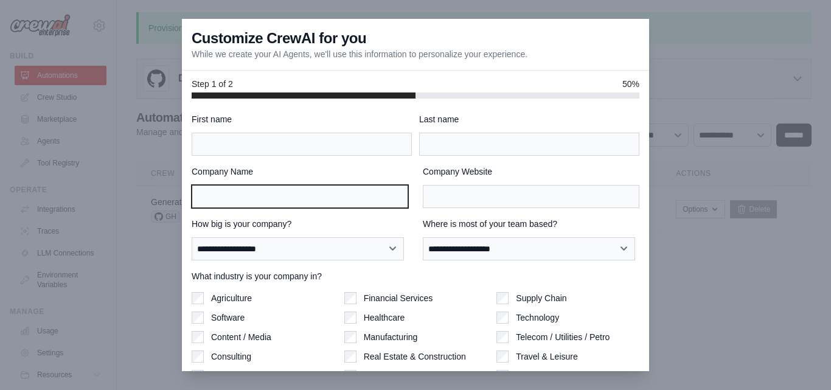
click at [367, 199] on input "Company Name" at bounding box center [300, 196] width 217 height 23
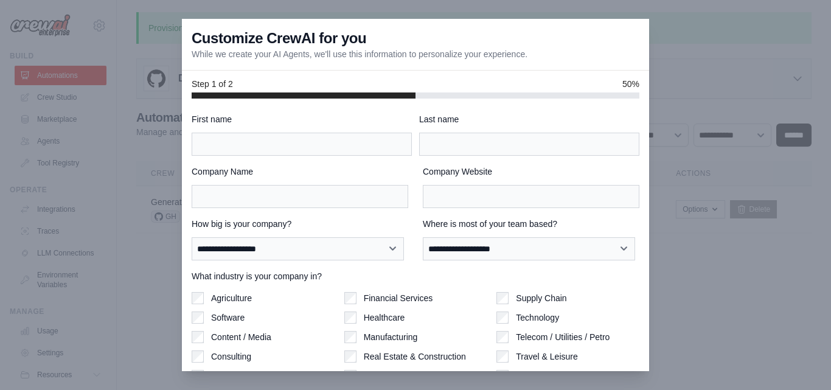
click at [340, 167] on label "Company Name" at bounding box center [300, 171] width 217 height 12
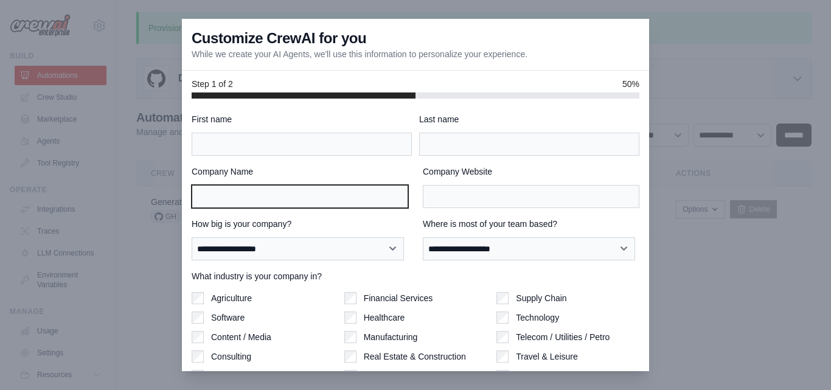
click at [340, 185] on input "Company Name" at bounding box center [300, 196] width 217 height 23
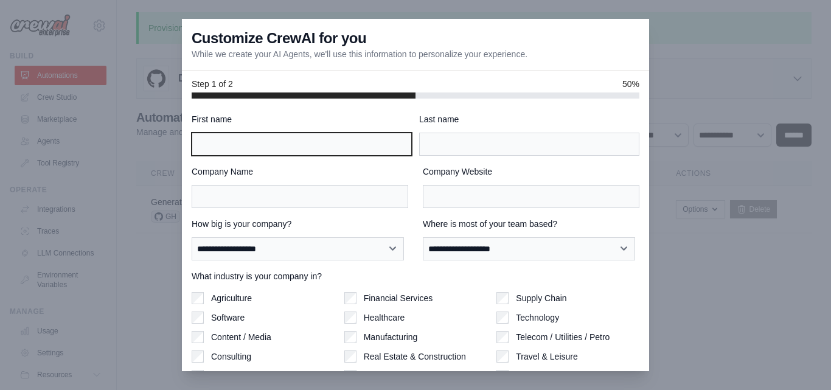
click at [334, 145] on input "First name" at bounding box center [302, 144] width 220 height 23
click at [333, 145] on input "First name" at bounding box center [302, 144] width 220 height 23
type input "**********"
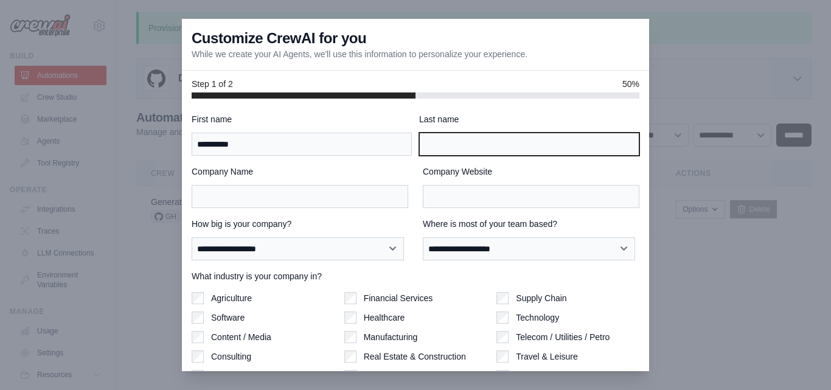
type input "*******"
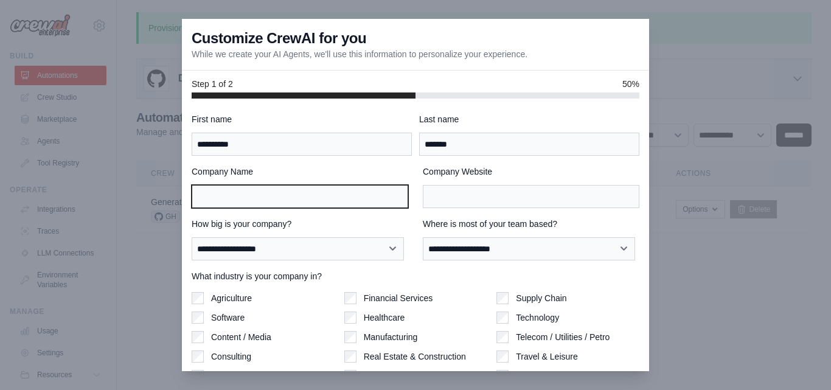
click at [296, 204] on input "Company Name" at bounding box center [300, 196] width 217 height 23
type input "**********"
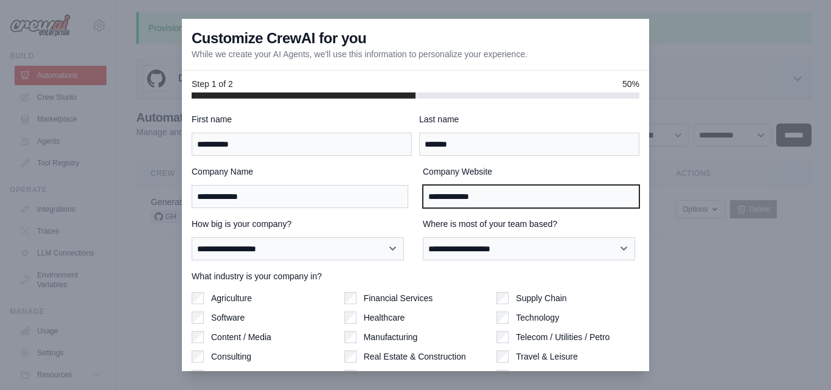
click at [489, 194] on input "**********" at bounding box center [531, 196] width 217 height 23
type input "**********"
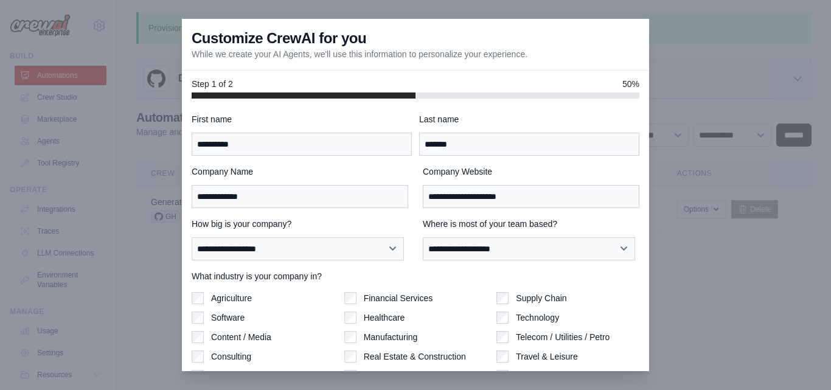
drag, startPoint x: 372, startPoint y: 235, endPoint x: 363, endPoint y: 245, distance: 13.8
click at [372, 235] on div "**********" at bounding box center [300, 239] width 217 height 43
click at [363, 245] on select "**********" at bounding box center [298, 248] width 212 height 23
select select "**********"
click at [192, 237] on select "**********" at bounding box center [298, 248] width 212 height 23
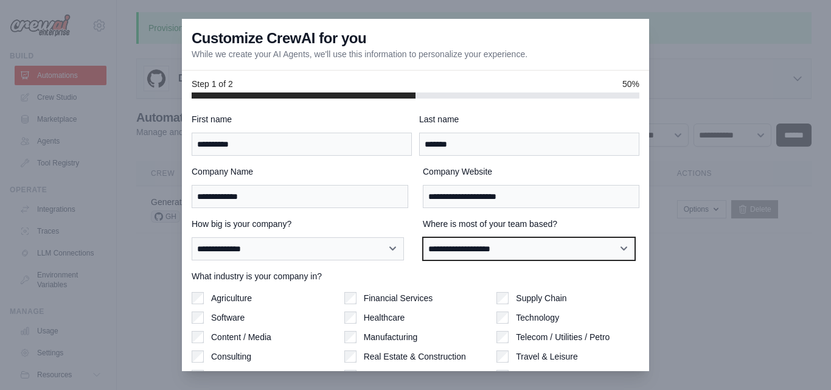
click at [454, 242] on select "**********" at bounding box center [529, 248] width 212 height 23
select select "**********"
click at [423, 237] on select "**********" at bounding box center [529, 248] width 212 height 23
click at [521, 278] on label "What industry is your company in?" at bounding box center [416, 276] width 448 height 12
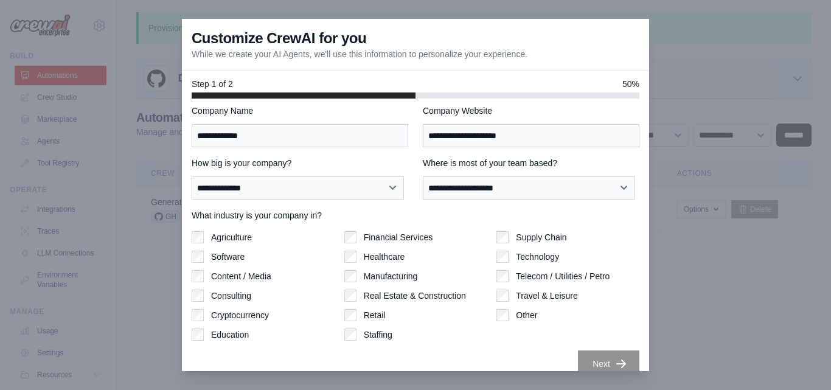
scroll to position [76, 0]
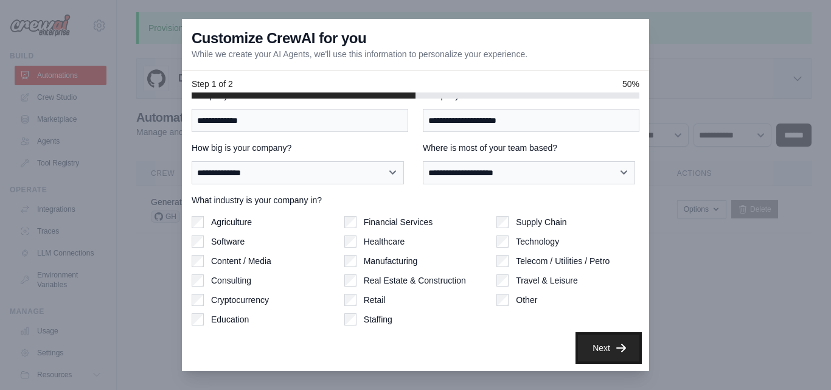
click at [591, 344] on button "Next" at bounding box center [608, 348] width 61 height 27
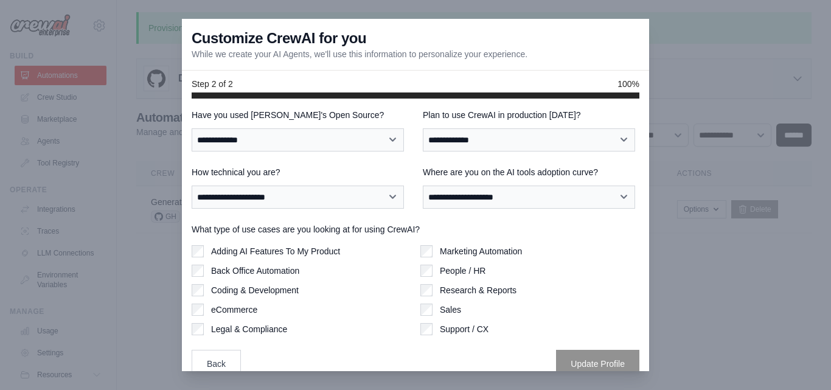
scroll to position [0, 0]
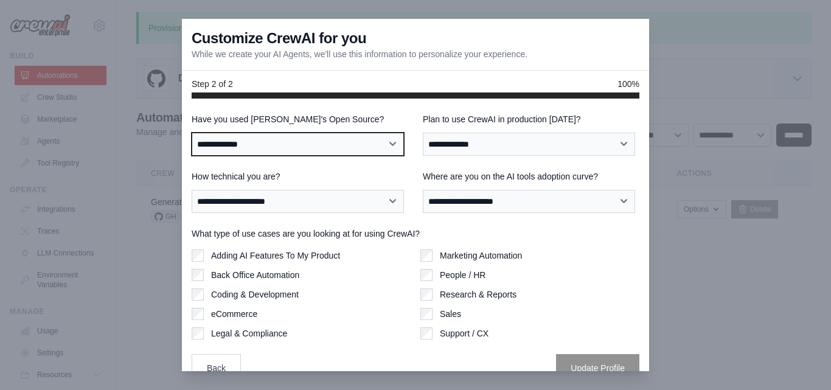
click at [359, 141] on select "**********" at bounding box center [298, 144] width 212 height 23
click at [360, 141] on select "**********" at bounding box center [298, 144] width 212 height 23
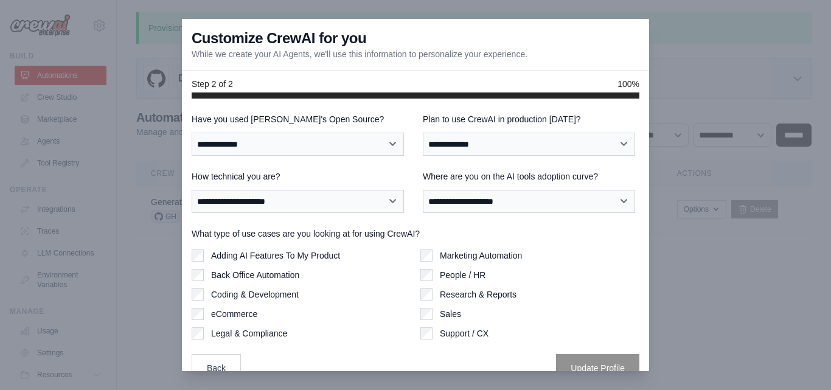
click at [360, 117] on label "Have you used CrewAI's Open Source?" at bounding box center [300, 119] width 217 height 12
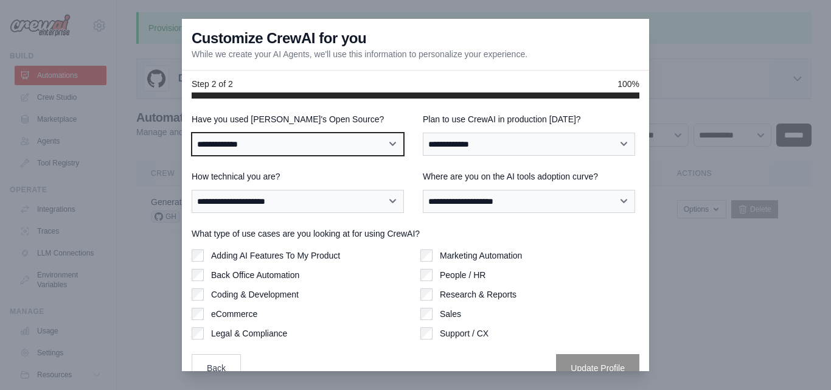
click at [360, 133] on select "**********" at bounding box center [298, 144] width 212 height 23
click at [363, 142] on select "**********" at bounding box center [298, 144] width 212 height 23
select select "**********"
click at [192, 133] on select "**********" at bounding box center [298, 144] width 212 height 23
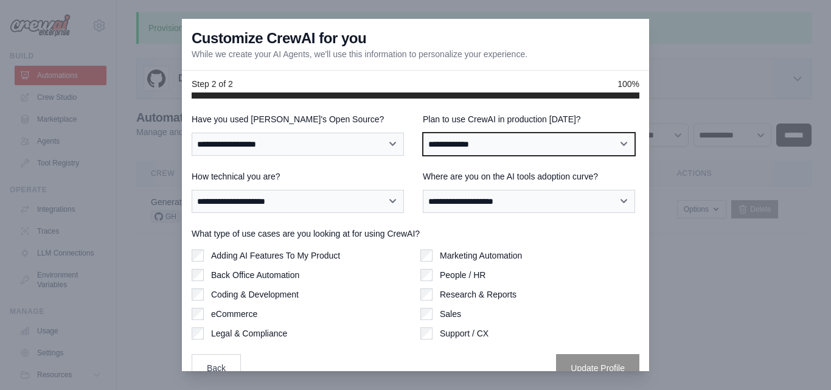
click at [453, 155] on select "**********" at bounding box center [529, 144] width 212 height 23
select select "****"
click at [423, 133] on select "**********" at bounding box center [529, 144] width 212 height 23
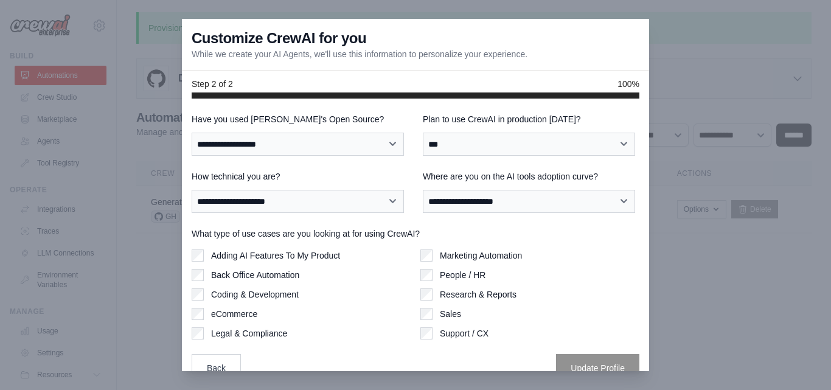
click at [317, 176] on label "How technical you are?" at bounding box center [300, 176] width 217 height 12
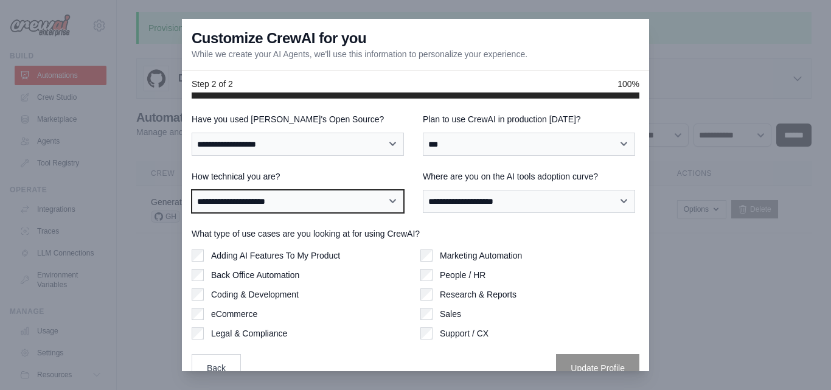
click at [317, 190] on select "**********" at bounding box center [298, 201] width 212 height 23
click at [316, 200] on select "**********" at bounding box center [298, 201] width 212 height 23
select select "**********"
click at [192, 190] on select "**********" at bounding box center [298, 201] width 212 height 23
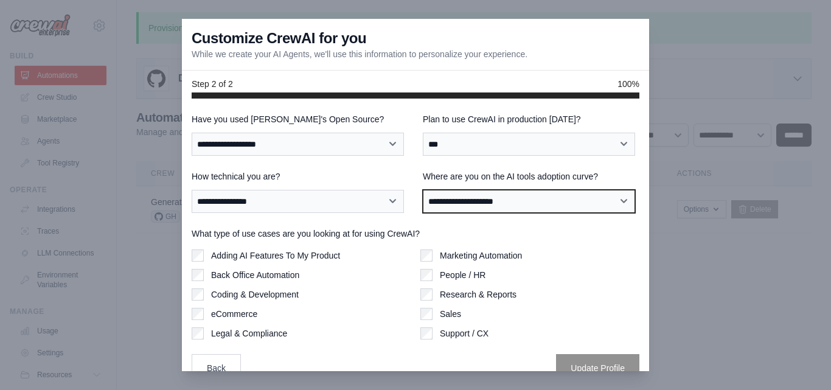
click at [539, 209] on select "**********" at bounding box center [529, 201] width 212 height 23
select select "**********"
click at [423, 190] on select "**********" at bounding box center [529, 201] width 212 height 23
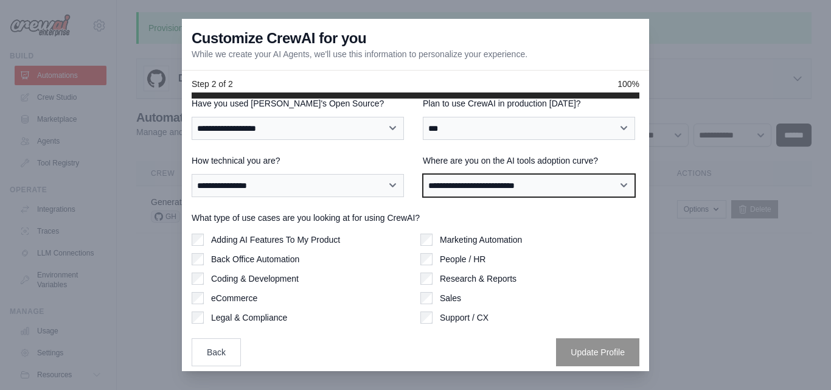
scroll to position [20, 0]
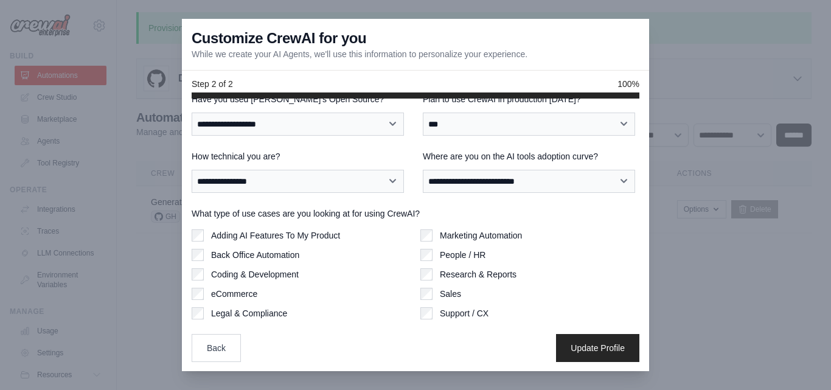
click at [310, 358] on div "Back Update Profile" at bounding box center [416, 348] width 448 height 28
click at [454, 356] on div "Back Update Profile" at bounding box center [416, 348] width 448 height 28
click at [580, 354] on button "Update Profile" at bounding box center [597, 347] width 83 height 28
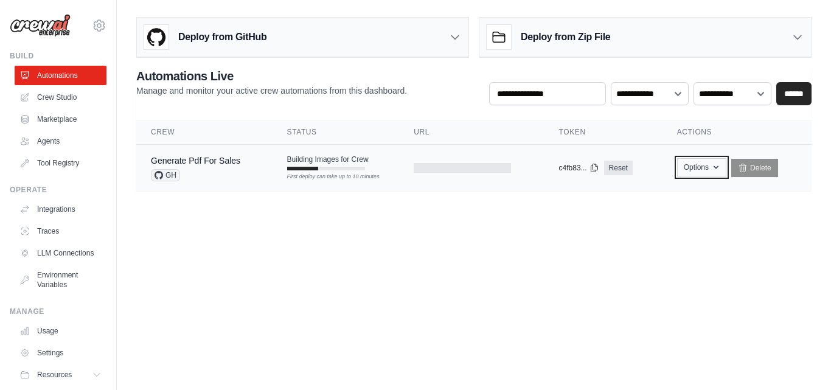
click at [702, 165] on button "Options" at bounding box center [701, 167] width 49 height 18
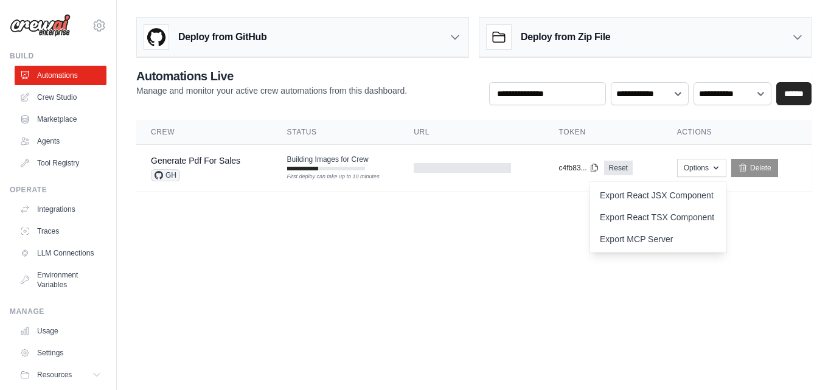
drag, startPoint x: 417, startPoint y: 223, endPoint x: 122, endPoint y: 152, distance: 303.4
click at [408, 222] on body "timonteclas@gmail.com Settings Build Automations Crew Studio" at bounding box center [415, 195] width 831 height 390
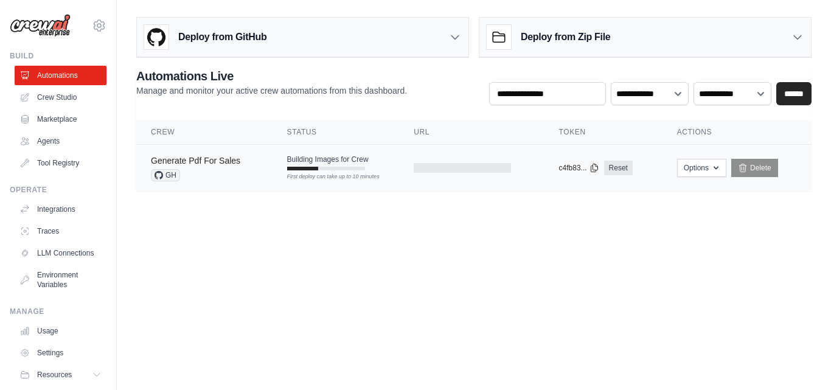
click at [221, 160] on link "Generate Pdf For Sales" at bounding box center [195, 161] width 89 height 10
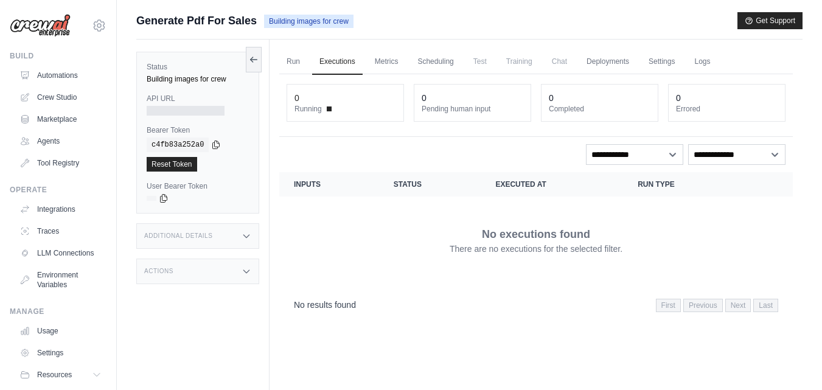
click at [244, 235] on icon at bounding box center [245, 236] width 5 height 3
click at [244, 235] on icon at bounding box center [247, 236] width 10 height 10
click at [298, 61] on link "Run" at bounding box center [293, 62] width 28 height 26
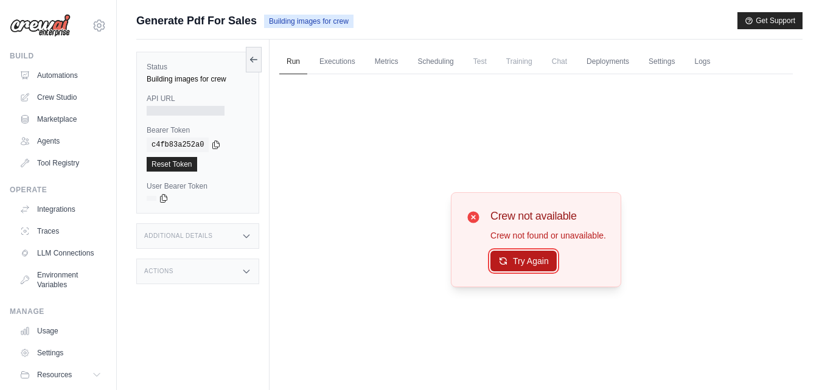
click at [535, 262] on button "Try Again" at bounding box center [523, 261] width 66 height 21
click at [408, 228] on div "Crew not available Crew not found or unavailable. Try Again" at bounding box center [536, 240] width 514 height 332
click at [351, 69] on link "Executions" at bounding box center [337, 62] width 50 height 26
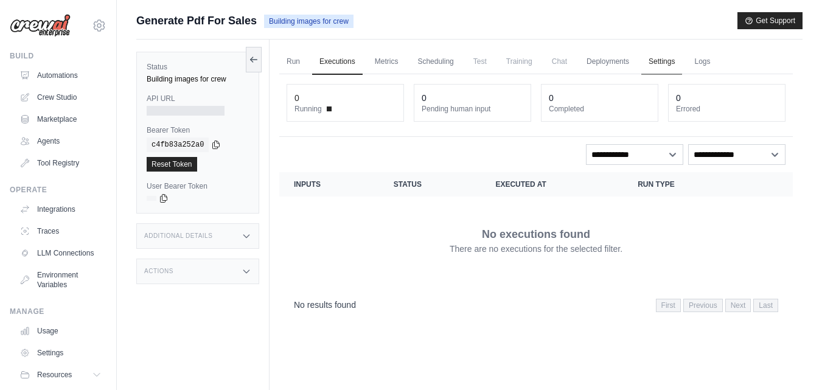
click at [670, 66] on link "Settings" at bounding box center [661, 62] width 41 height 26
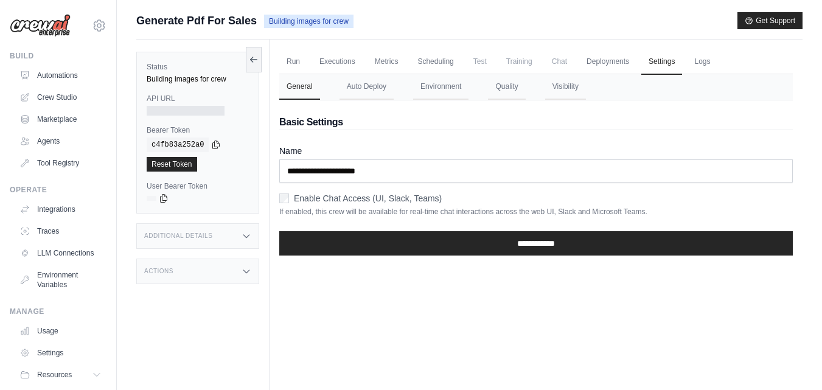
click at [310, 55] on ul "Run Executions Metrics Scheduling Test Training Chat Deployments Settings Logs" at bounding box center [536, 61] width 514 height 25
click at [253, 66] on button at bounding box center [254, 59] width 16 height 26
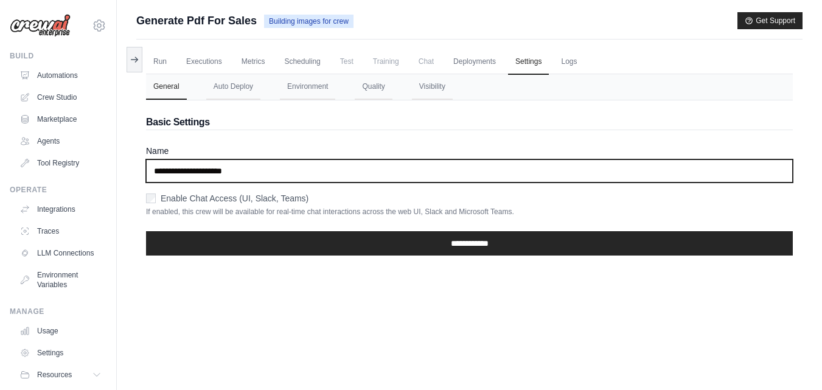
click at [297, 174] on input "**********" at bounding box center [469, 170] width 647 height 23
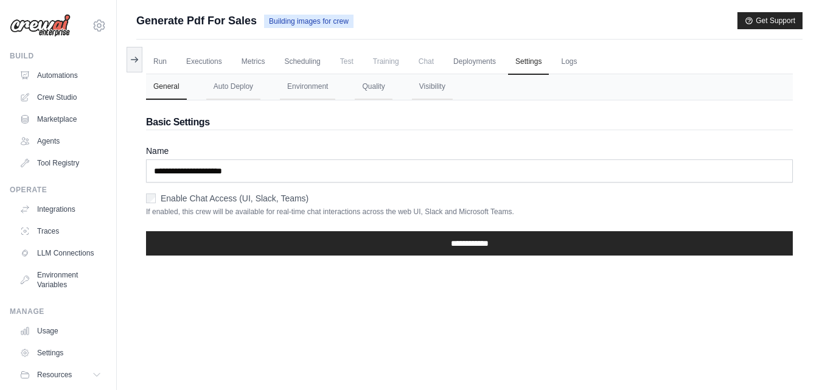
click at [463, 350] on div "Run Executions Metrics Scheduling Test Training Chat Deployments Settings Logs …" at bounding box center [469, 235] width 666 height 390
click at [251, 89] on button "Auto Deploy" at bounding box center [233, 87] width 54 height 26
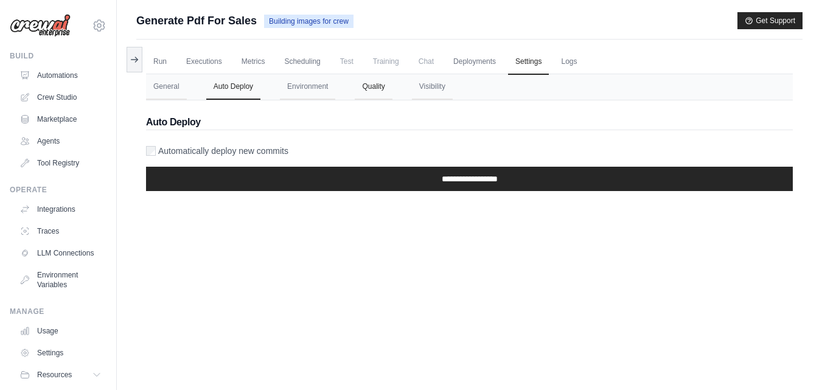
click at [371, 83] on button "Quality" at bounding box center [373, 87] width 37 height 26
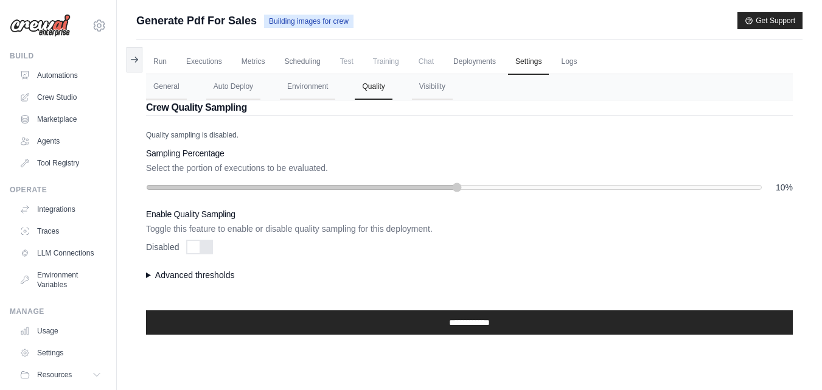
click at [428, 57] on span "Chat" at bounding box center [426, 61] width 30 height 24
click at [445, 88] on button "Visibility" at bounding box center [432, 87] width 41 height 26
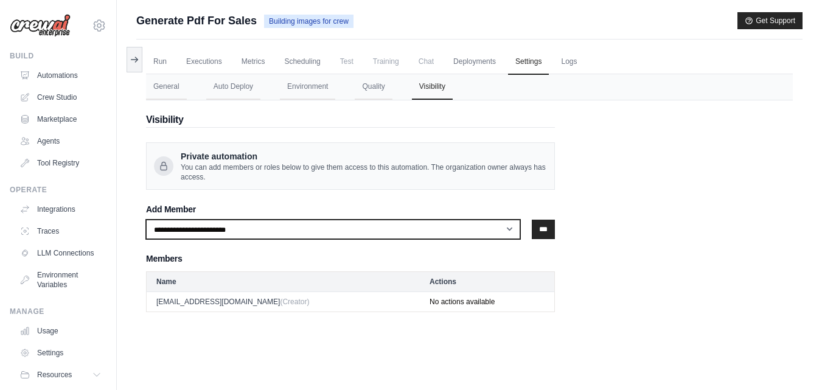
click at [266, 226] on select "**********" at bounding box center [333, 229] width 374 height 19
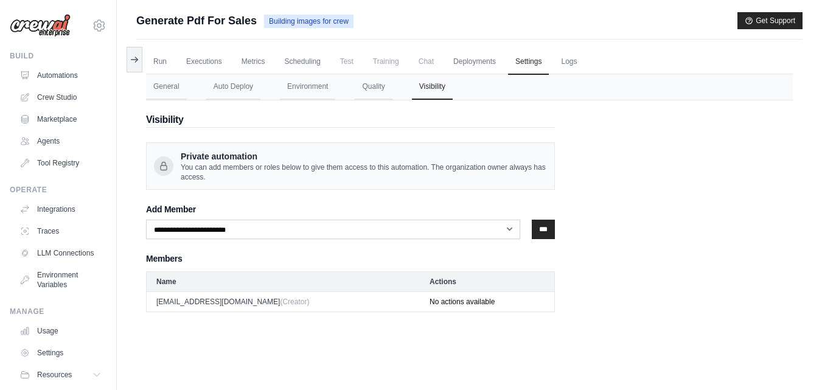
click at [298, 137] on div "**********" at bounding box center [350, 206] width 409 height 212
click at [54, 134] on link "Agents" at bounding box center [62, 140] width 92 height 19
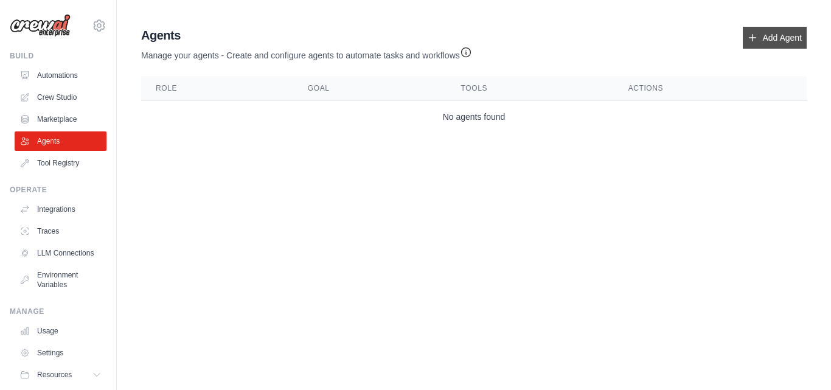
click at [799, 35] on link "Add Agent" at bounding box center [775, 38] width 64 height 22
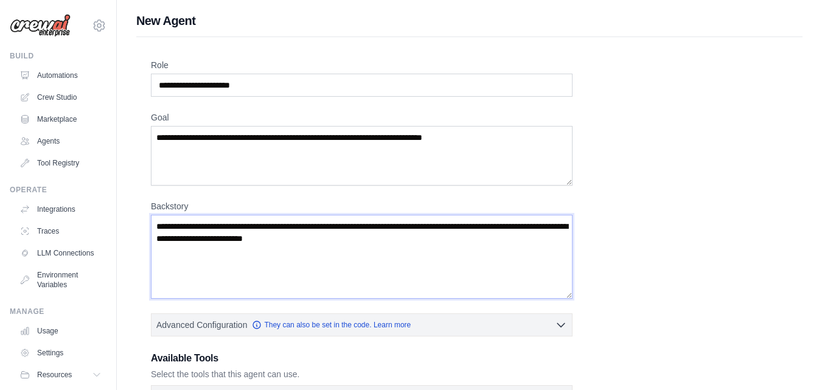
click at [423, 257] on textarea "Backstory" at bounding box center [362, 257] width 422 height 84
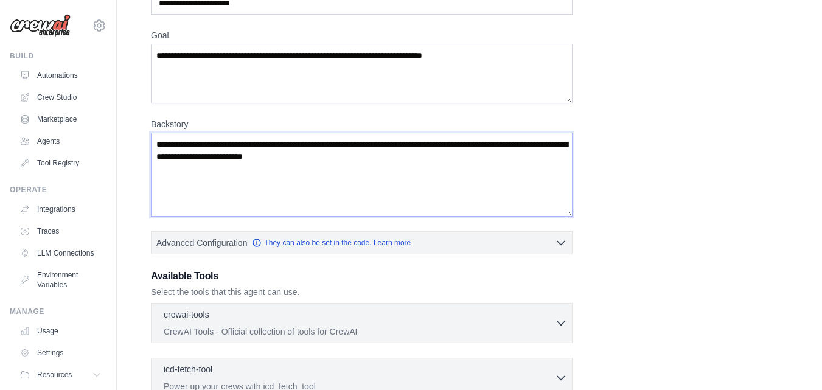
scroll to position [183, 0]
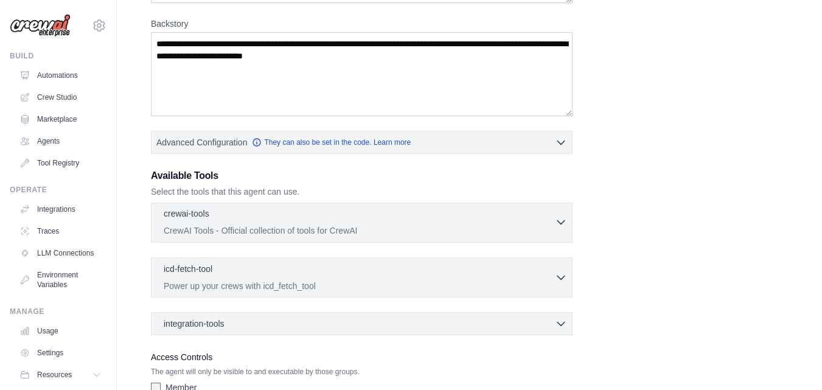
click at [273, 225] on p "CrewAI Tools - Official collection of tools for CrewAI" at bounding box center [359, 231] width 391 height 12
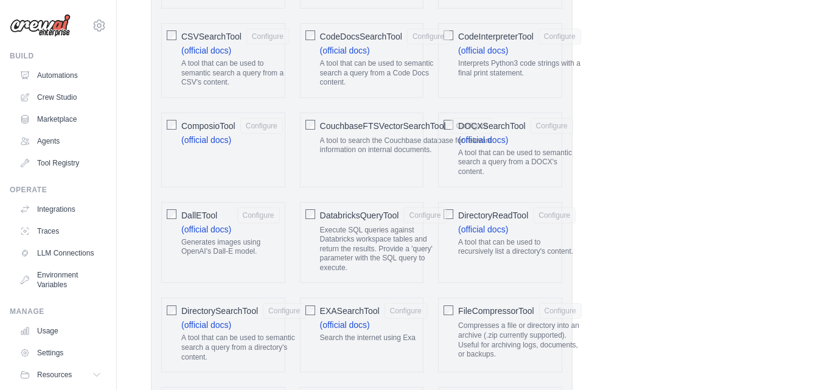
scroll to position [791, 0]
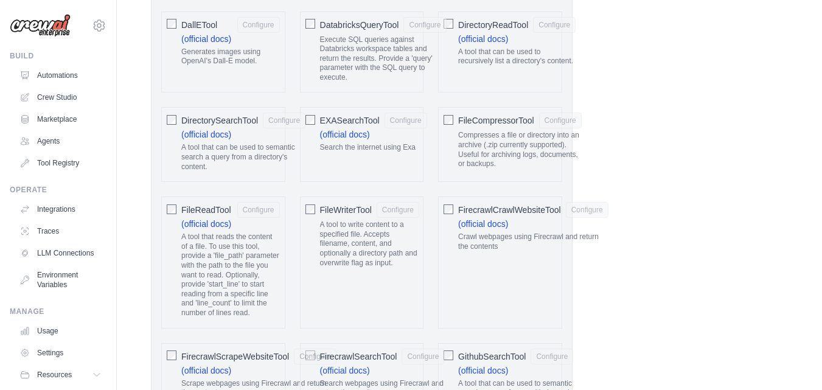
click at [234, 114] on div "DirectorySearchTool Configure" at bounding box center [243, 121] width 124 height 16
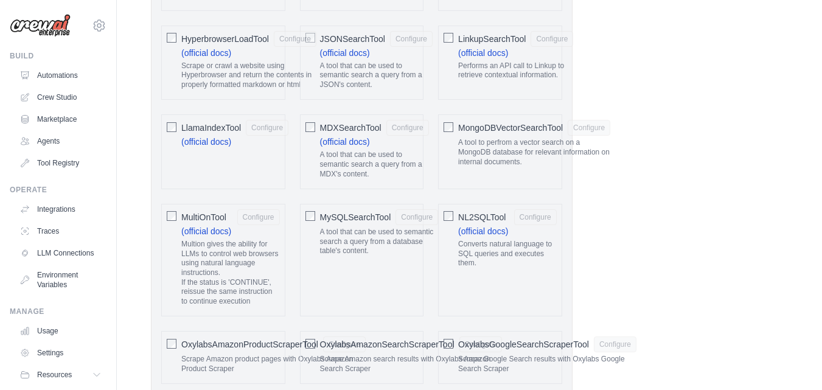
scroll to position [1704, 0]
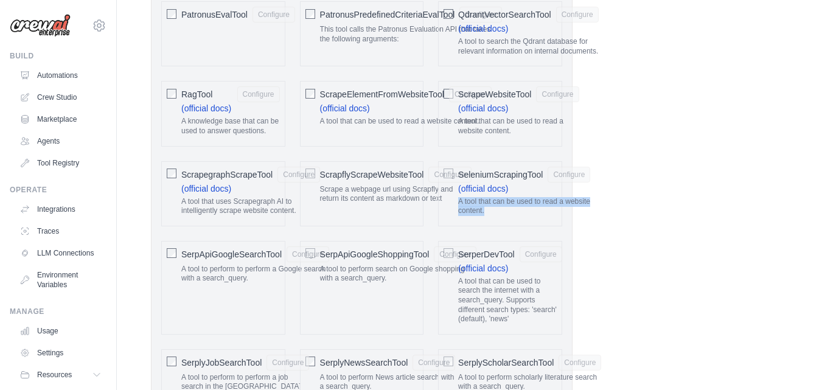
click at [369, 179] on span "ScrapflyScrapeWebsiteTool" at bounding box center [372, 175] width 104 height 12
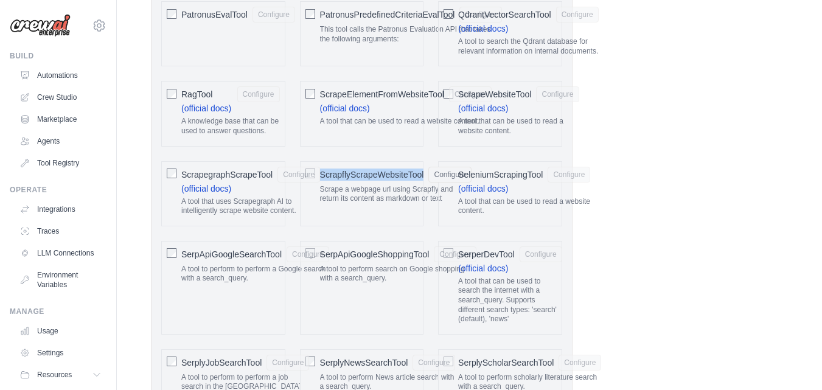
click at [368, 178] on span "ScrapflyScrapeWebsiteTool" at bounding box center [372, 175] width 104 height 12
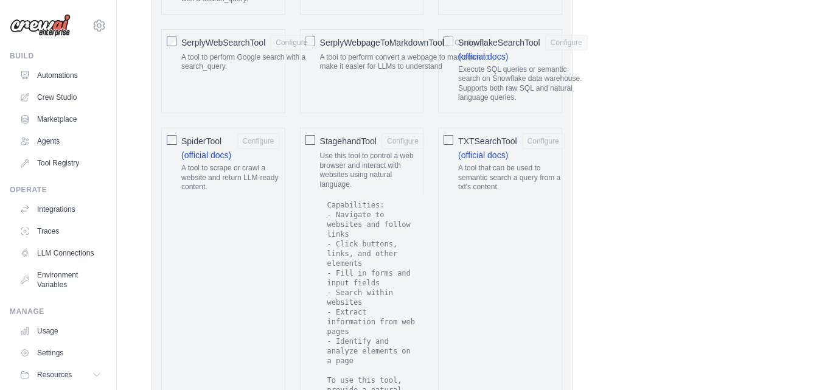
scroll to position [2190, 0]
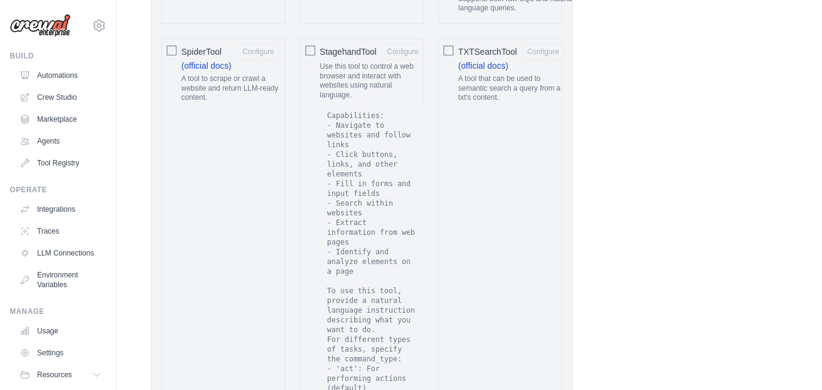
click at [509, 206] on div "TXTSearchTool Configure (official docs) A tool that can be used to semantic sea…" at bounding box center [500, 272] width 124 height 468
click at [513, 204] on div "TXTSearchTool Configure (official docs) A tool that can be used to semantic sea…" at bounding box center [500, 272] width 124 height 468
